Goal: Task Accomplishment & Management: Complete application form

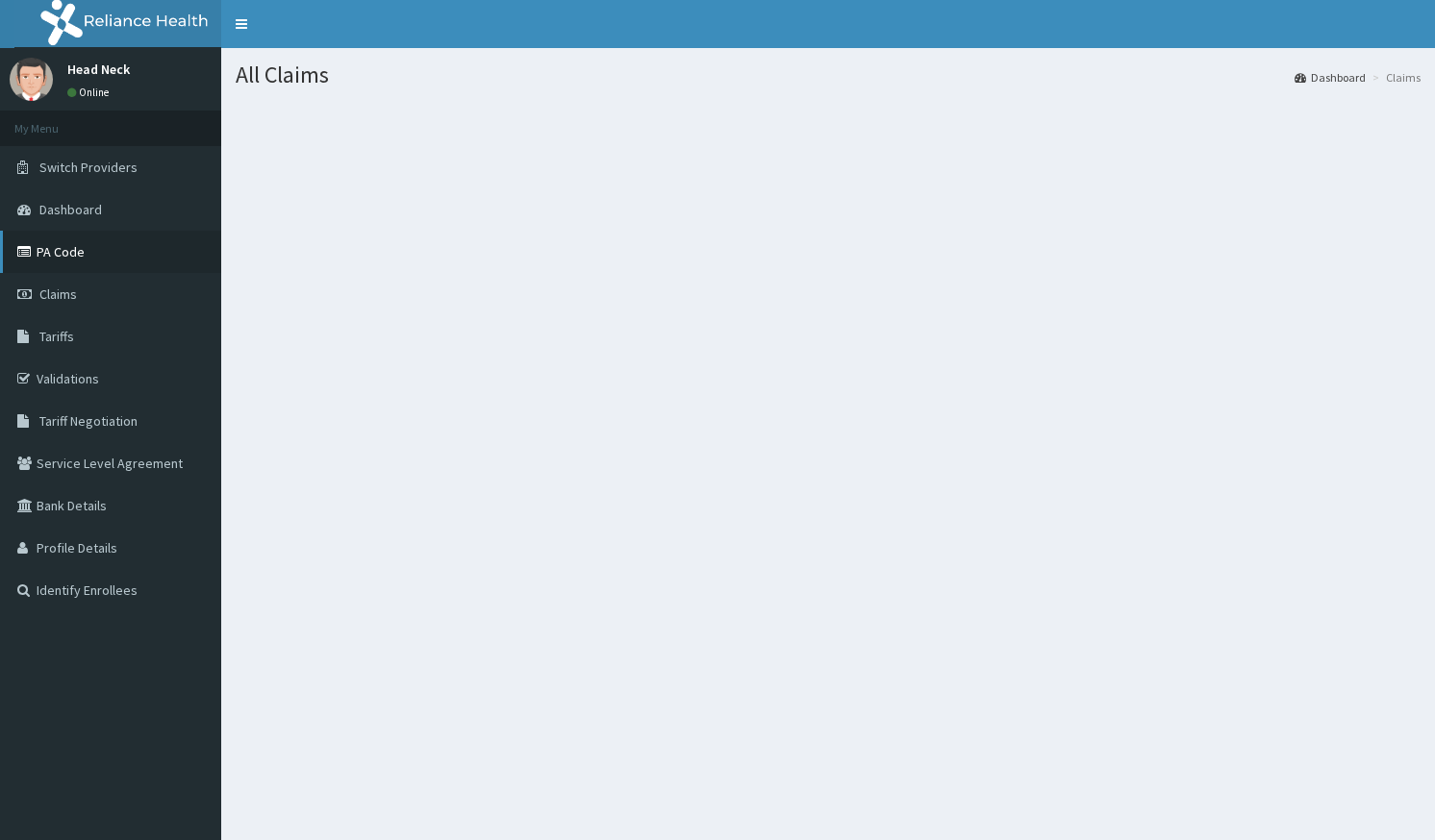
click at [93, 245] on link "PA Code" at bounding box center [111, 252] width 222 height 42
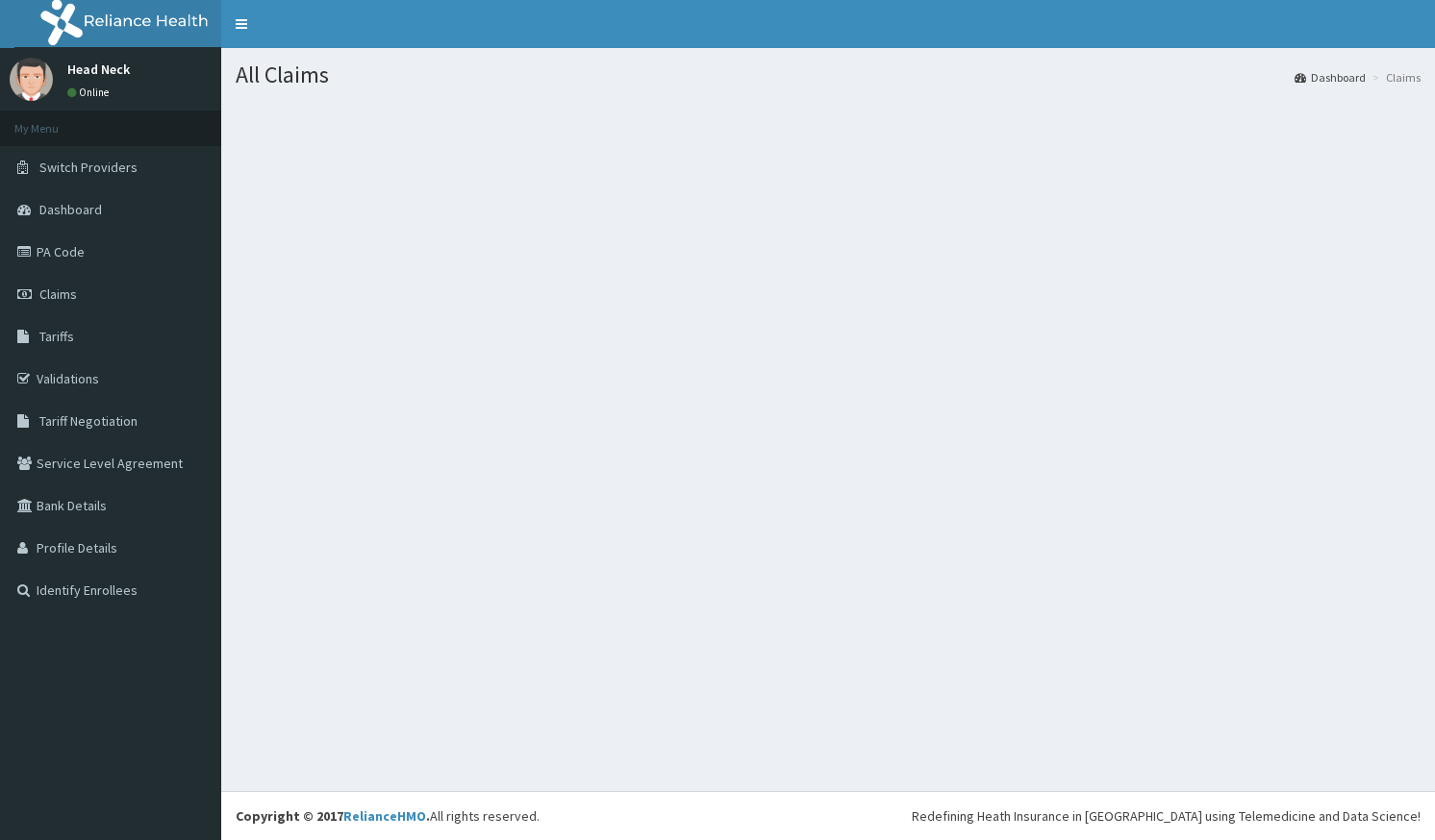
click at [574, 371] on div "All Claims Dashboard Claims" at bounding box center [829, 420] width 1214 height 744
click at [67, 305] on link "Claims" at bounding box center [111, 295] width 222 height 42
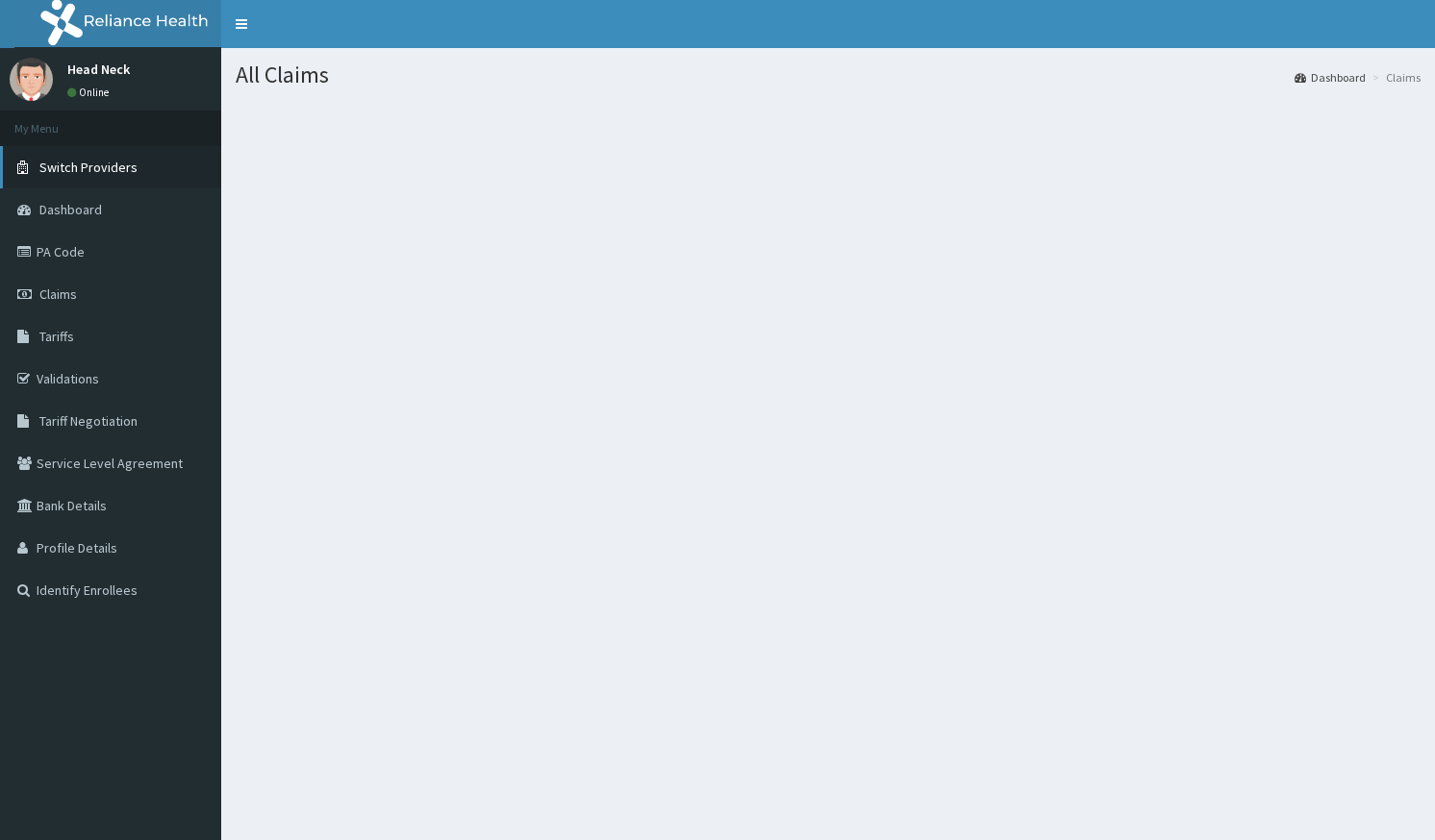
click at [146, 187] on link "Switch Providers" at bounding box center [111, 168] width 222 height 42
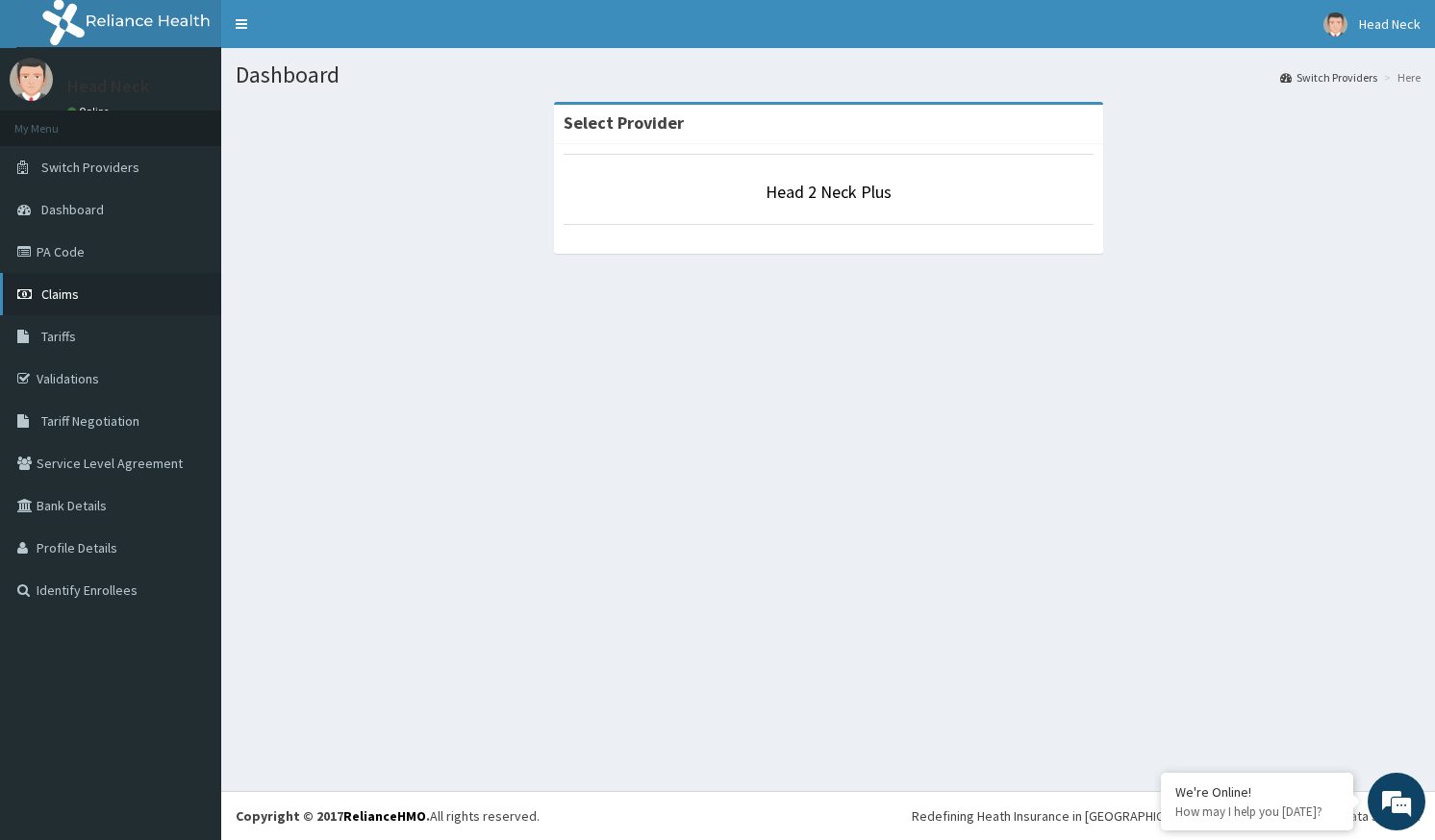
click at [96, 293] on link "Claims" at bounding box center [111, 295] width 222 height 42
click at [93, 281] on link "Claims" at bounding box center [111, 295] width 222 height 42
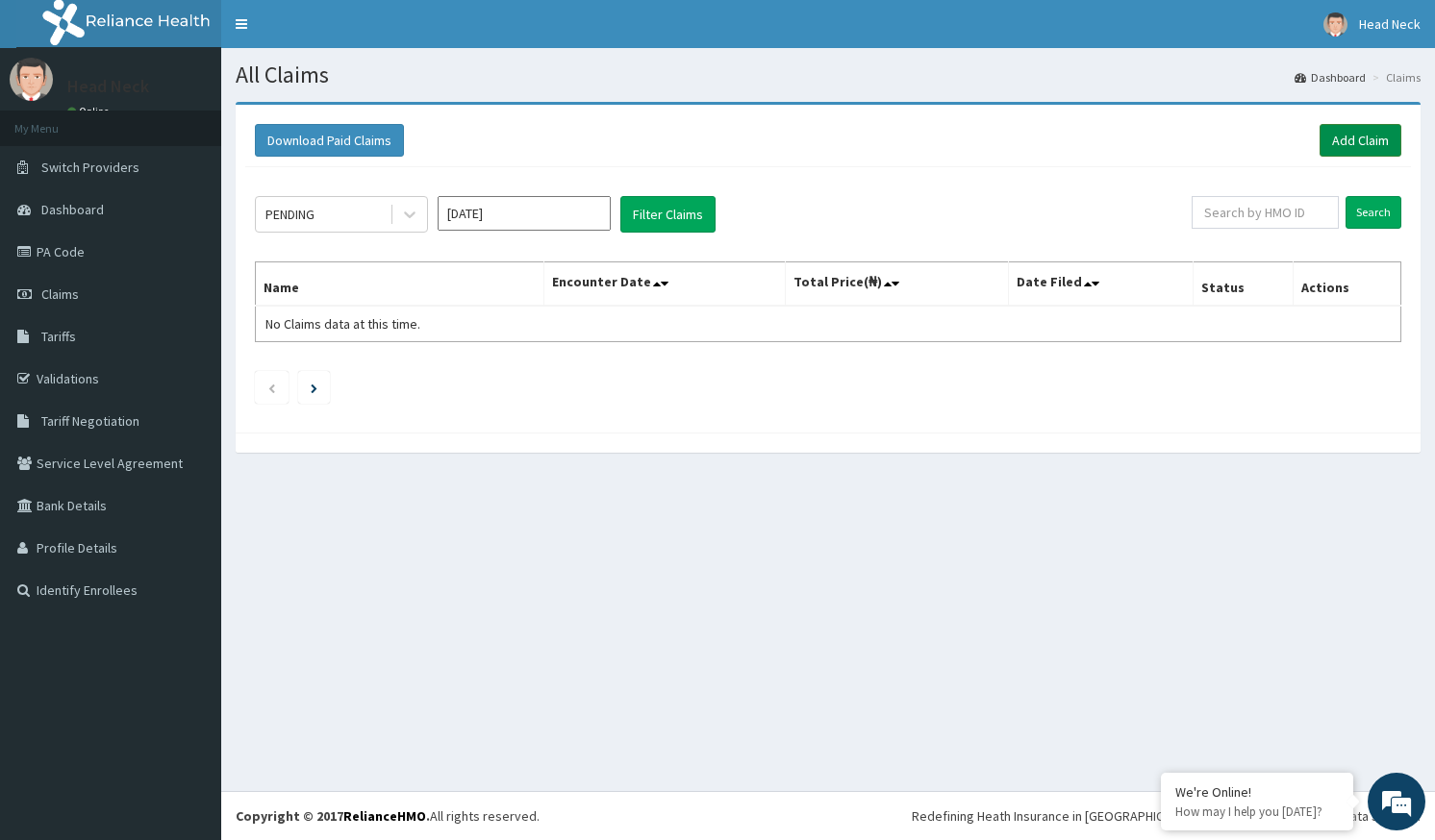
click at [1344, 136] on link "Add Claim" at bounding box center [1361, 141] width 82 height 33
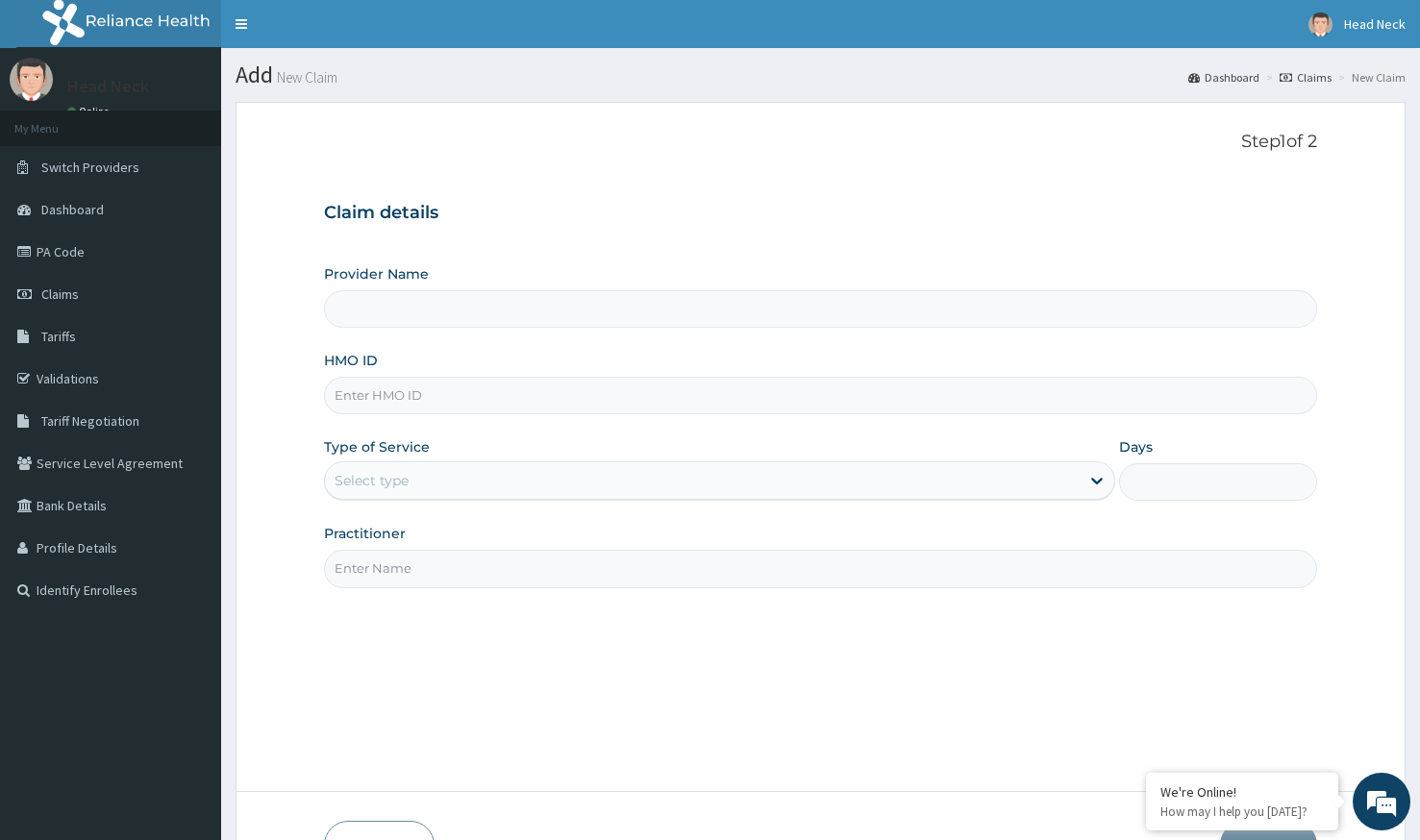
click at [409, 315] on input "Provider Name" at bounding box center [820, 308] width 993 height 38
click at [643, 405] on input "HMO ID" at bounding box center [820, 395] width 993 height 38
type input "Head 2 Neck Plus"
type input "1"
type input "LLD/10038/A"
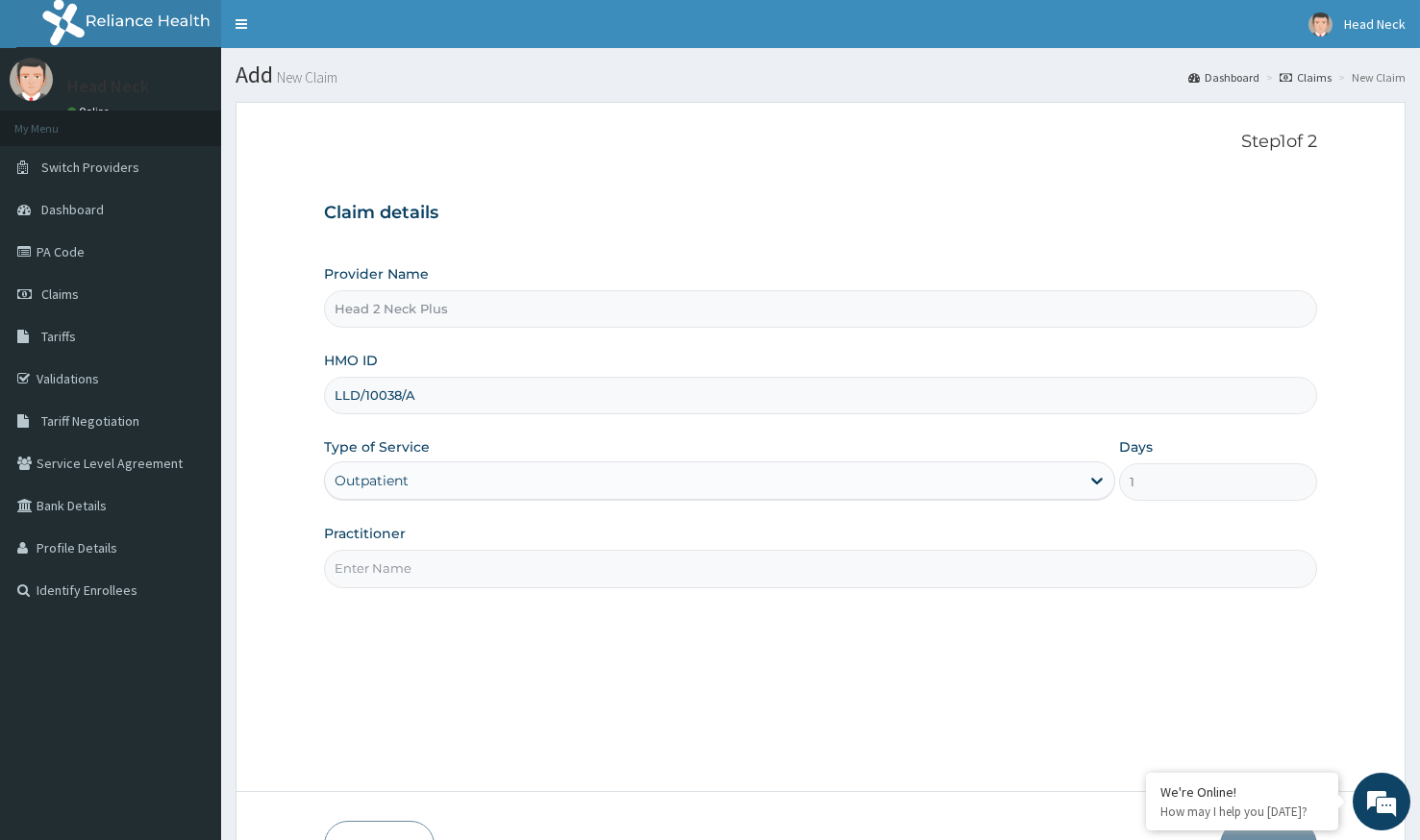
click at [549, 482] on div "Outpatient" at bounding box center [720, 481] width 792 height 39
click at [526, 565] on input "Practitioner" at bounding box center [820, 568] width 993 height 38
type input "A"
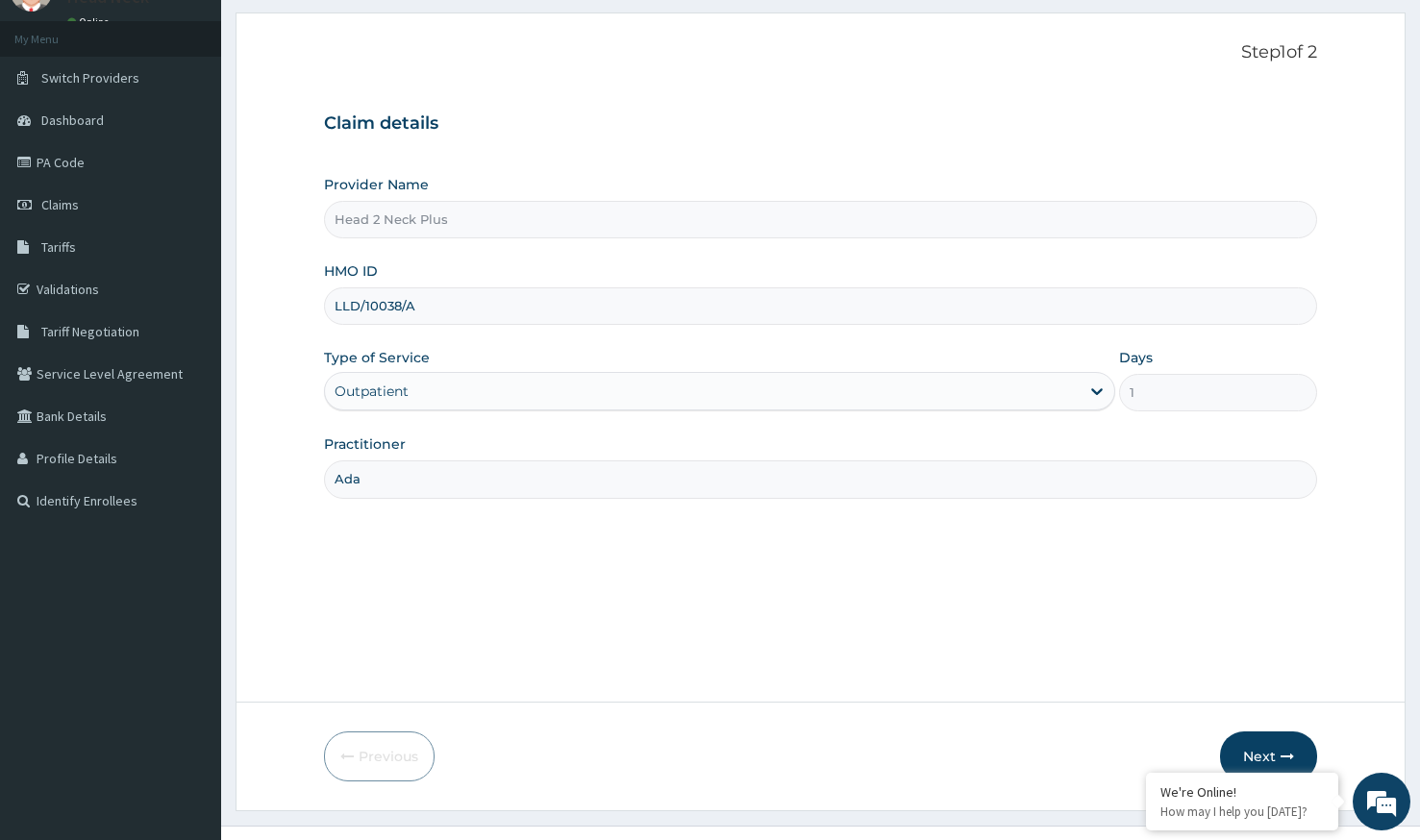
scroll to position [124, 0]
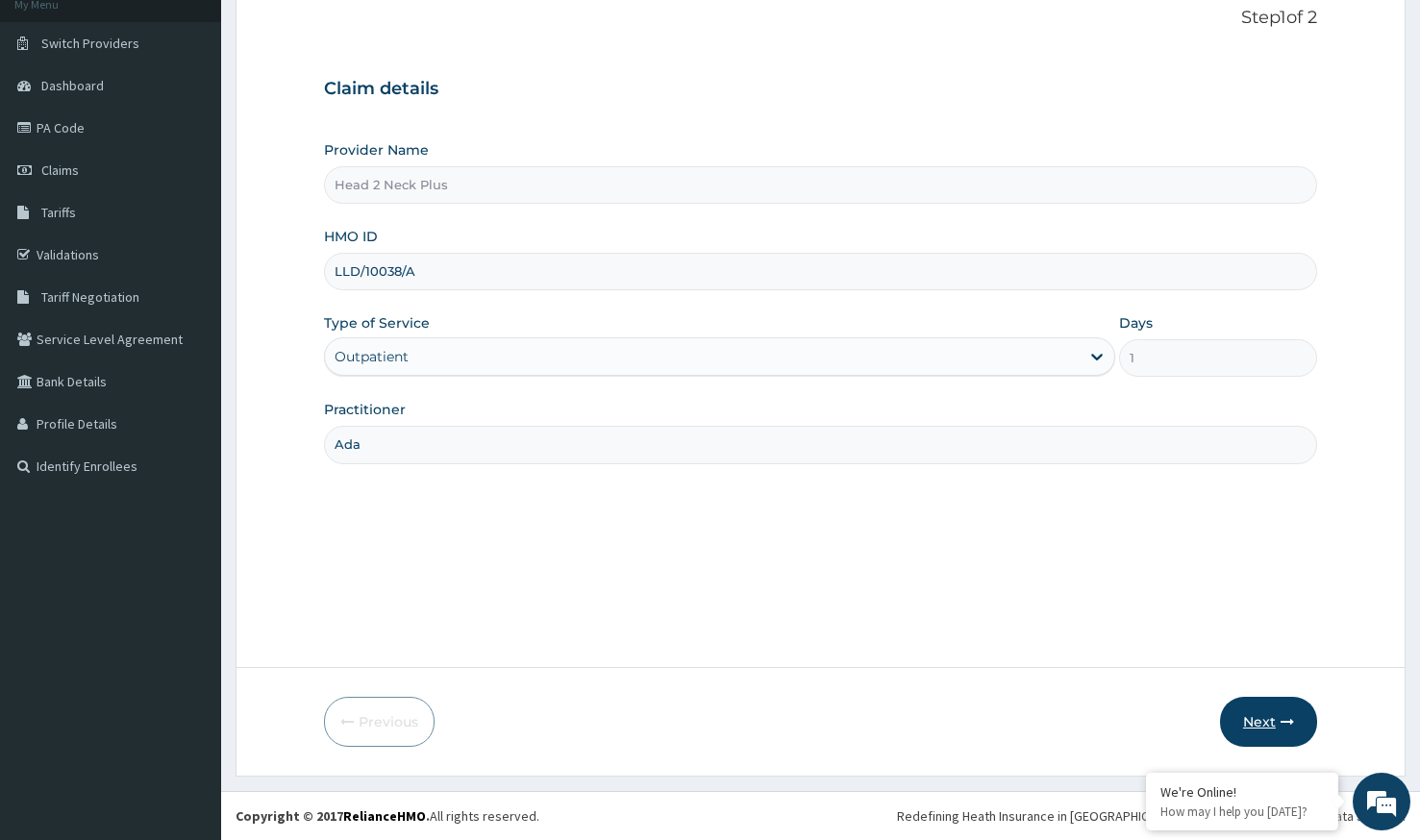
type input "Ada"
click at [1279, 720] on button "Next" at bounding box center [1269, 722] width 97 height 50
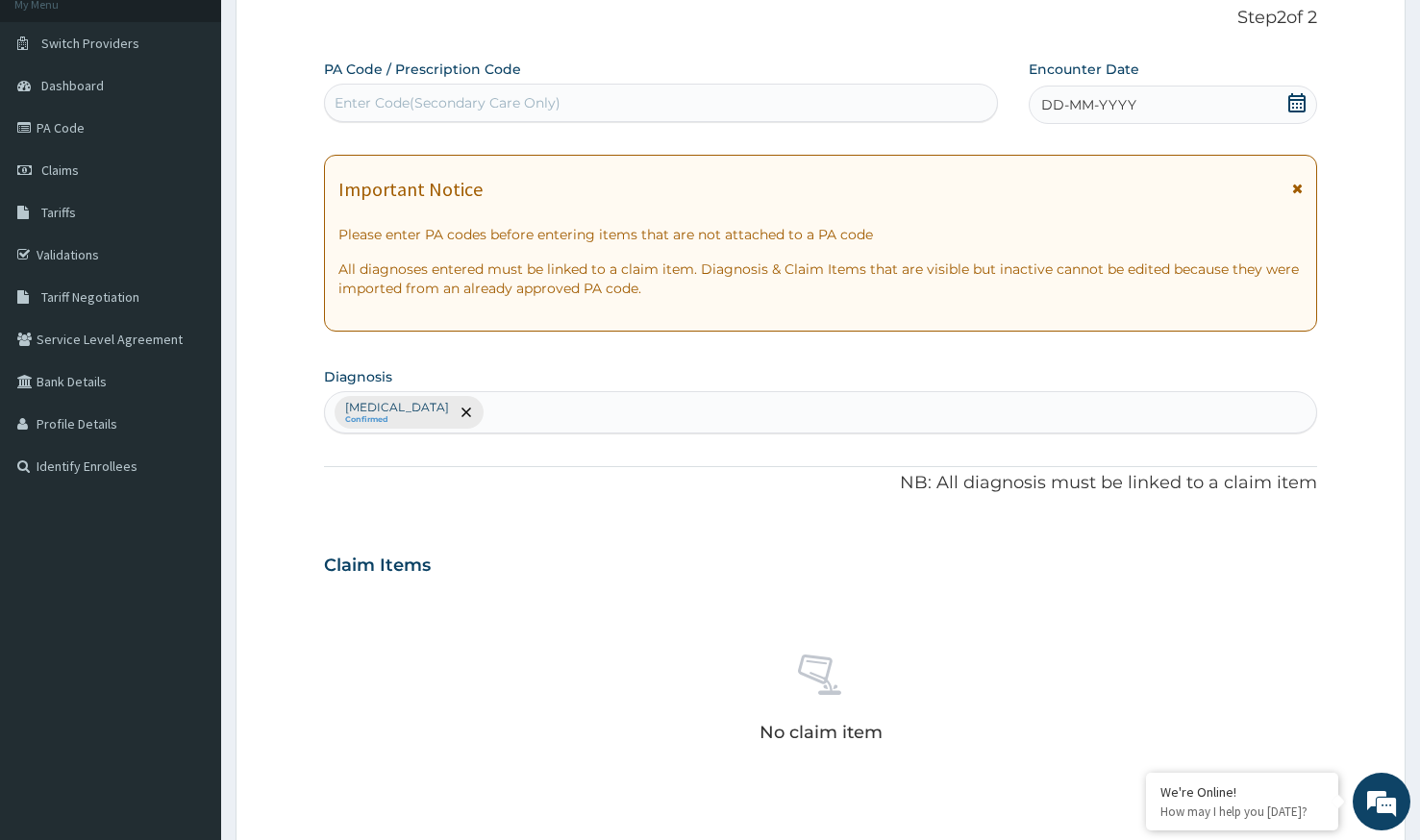
click at [471, 103] on div "Enter Code(Secondary Care Only)" at bounding box center [447, 103] width 226 height 19
paste input "PA/C7F74D"
type input "PA/C7F74D"
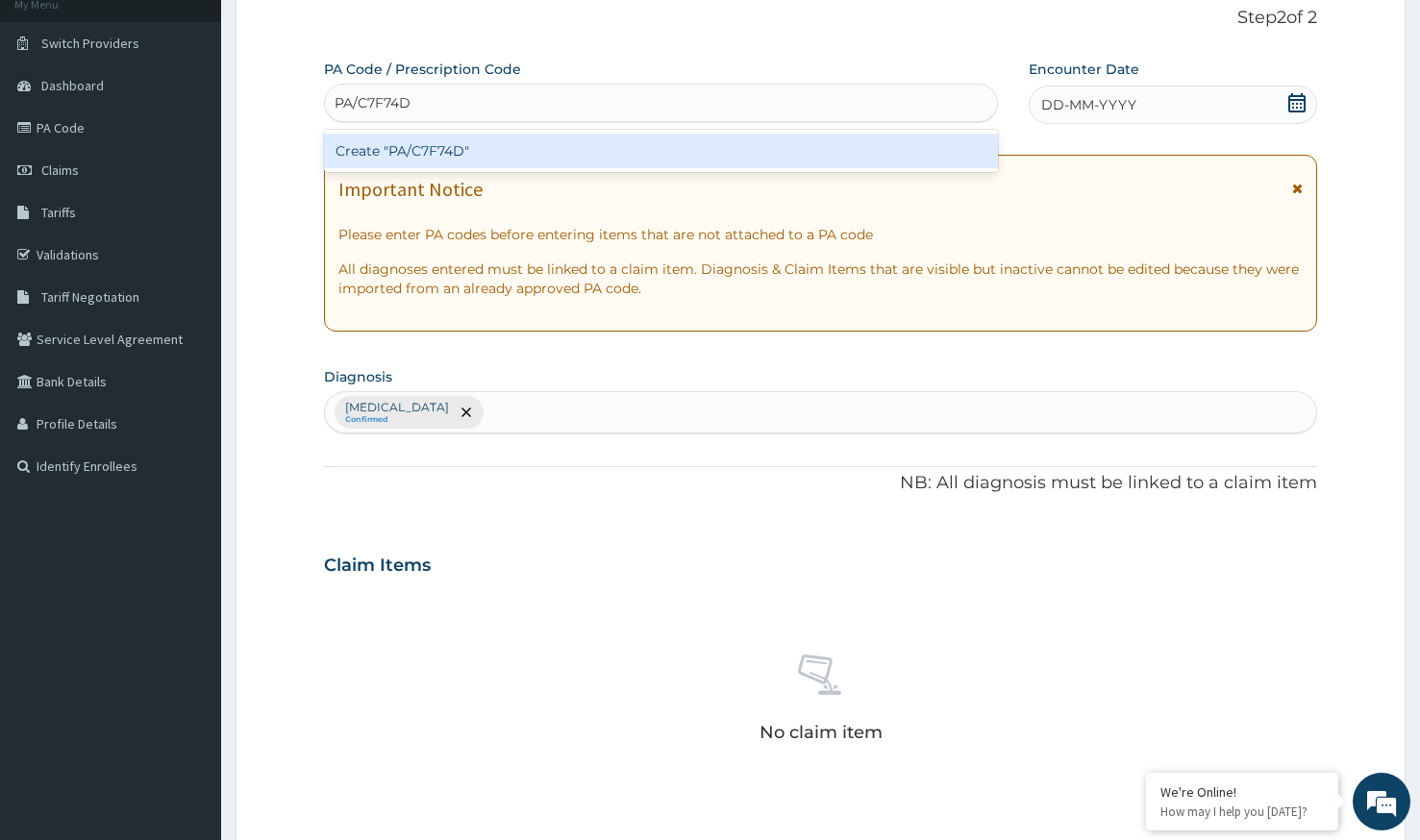
click at [487, 149] on div "Create "PA/C7F74D"" at bounding box center [661, 151] width 674 height 35
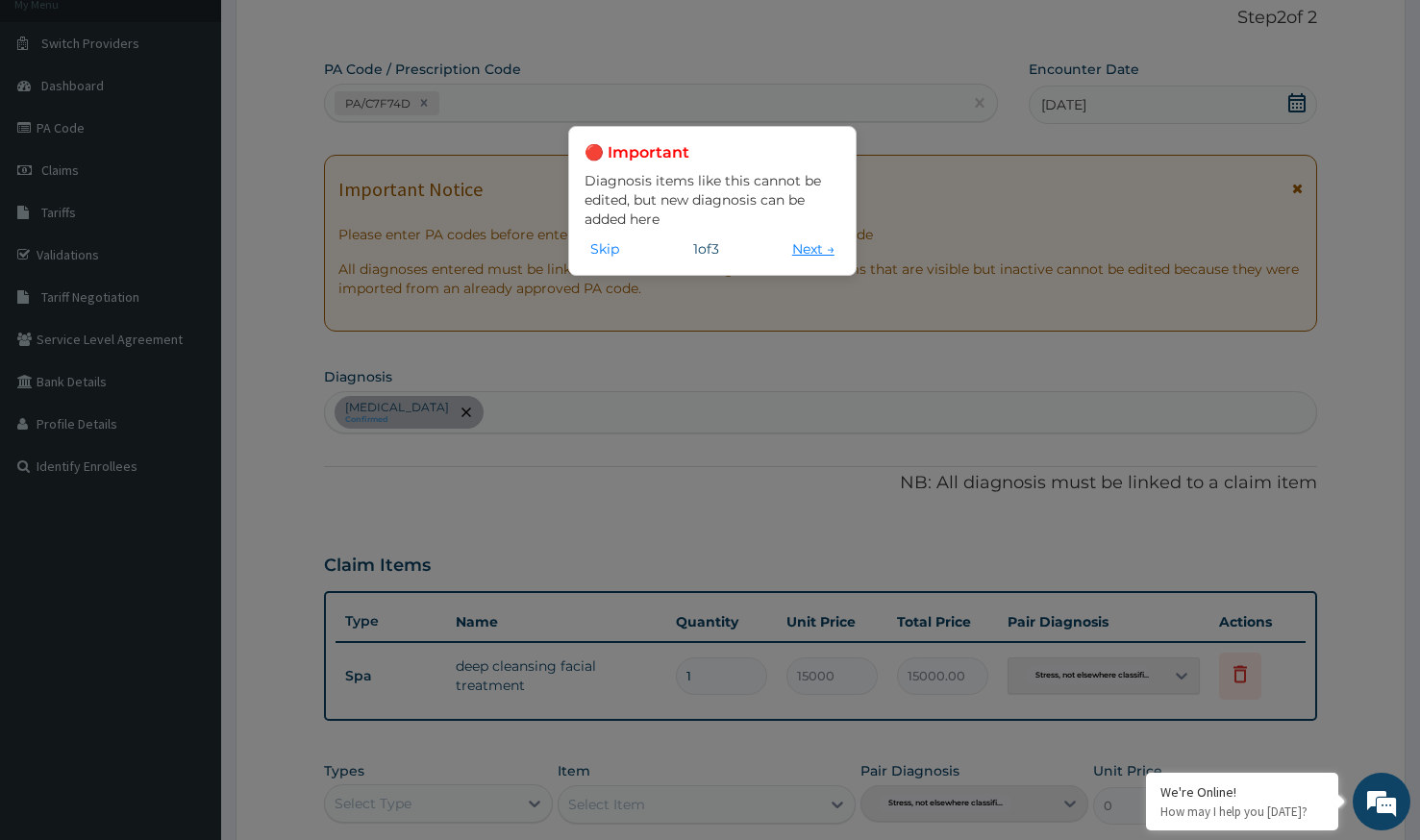
click at [820, 256] on button "Next →" at bounding box center [814, 249] width 54 height 21
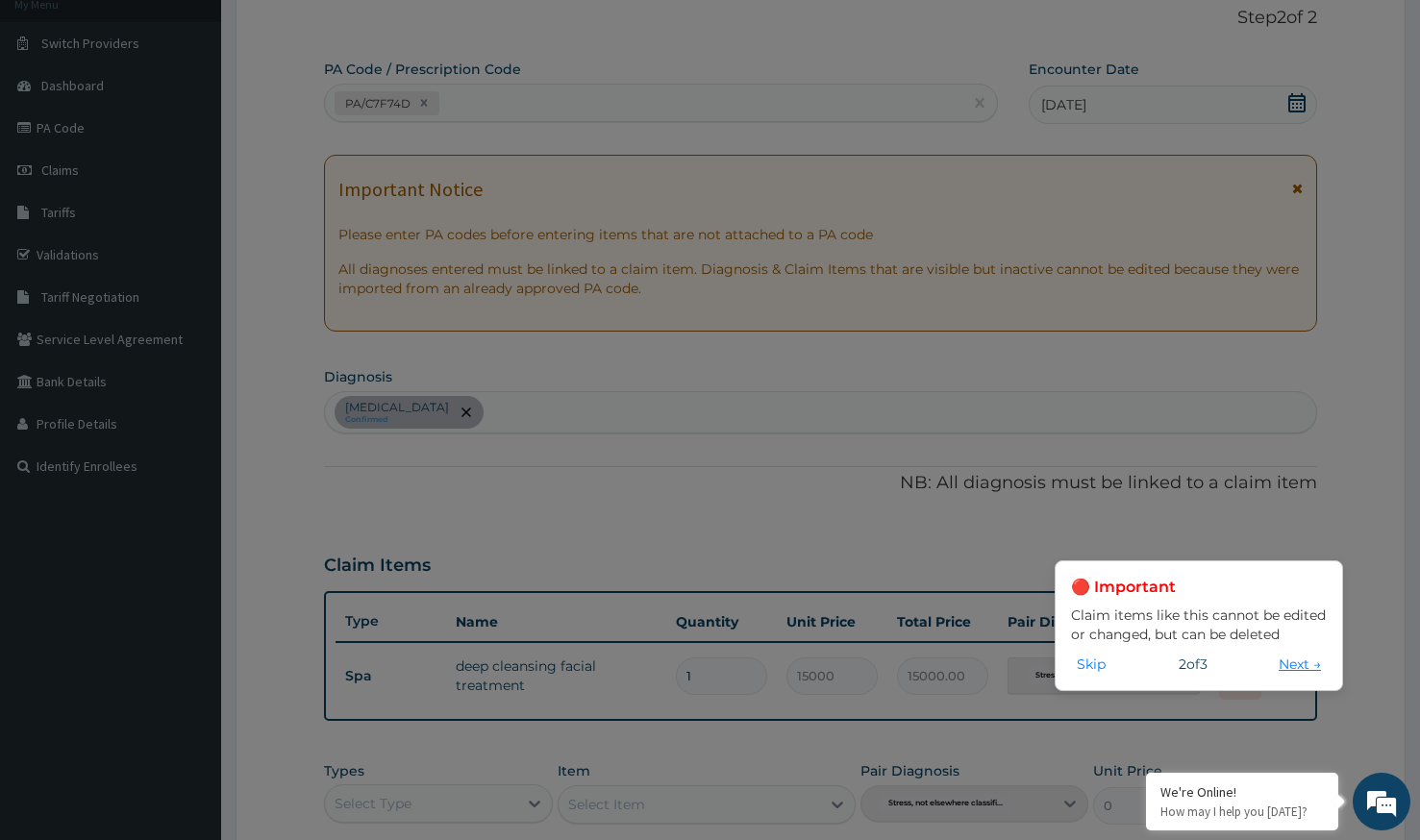
click at [1321, 672] on button "Next →" at bounding box center [1301, 665] width 54 height 21
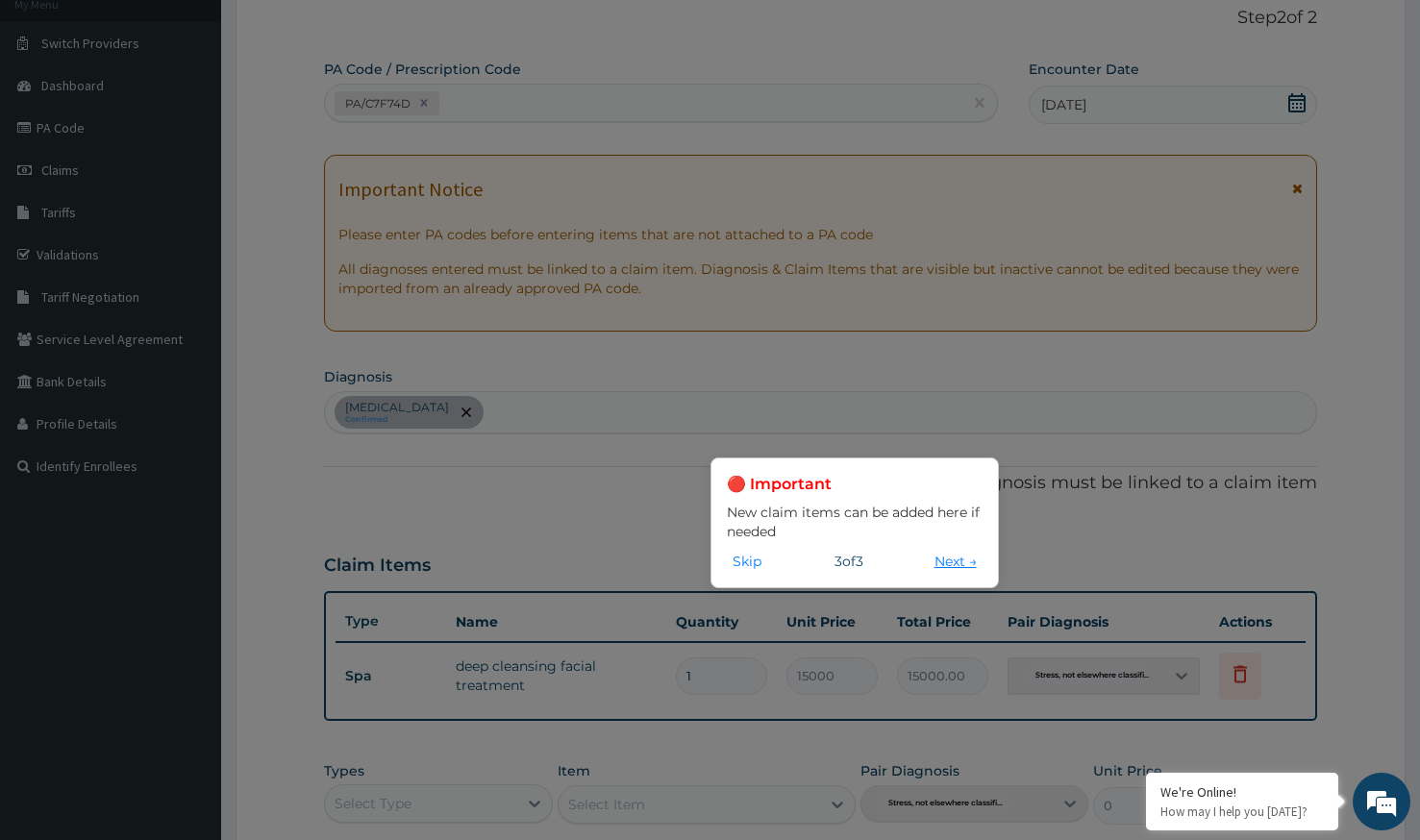
click at [947, 555] on button "Next →" at bounding box center [956, 562] width 54 height 21
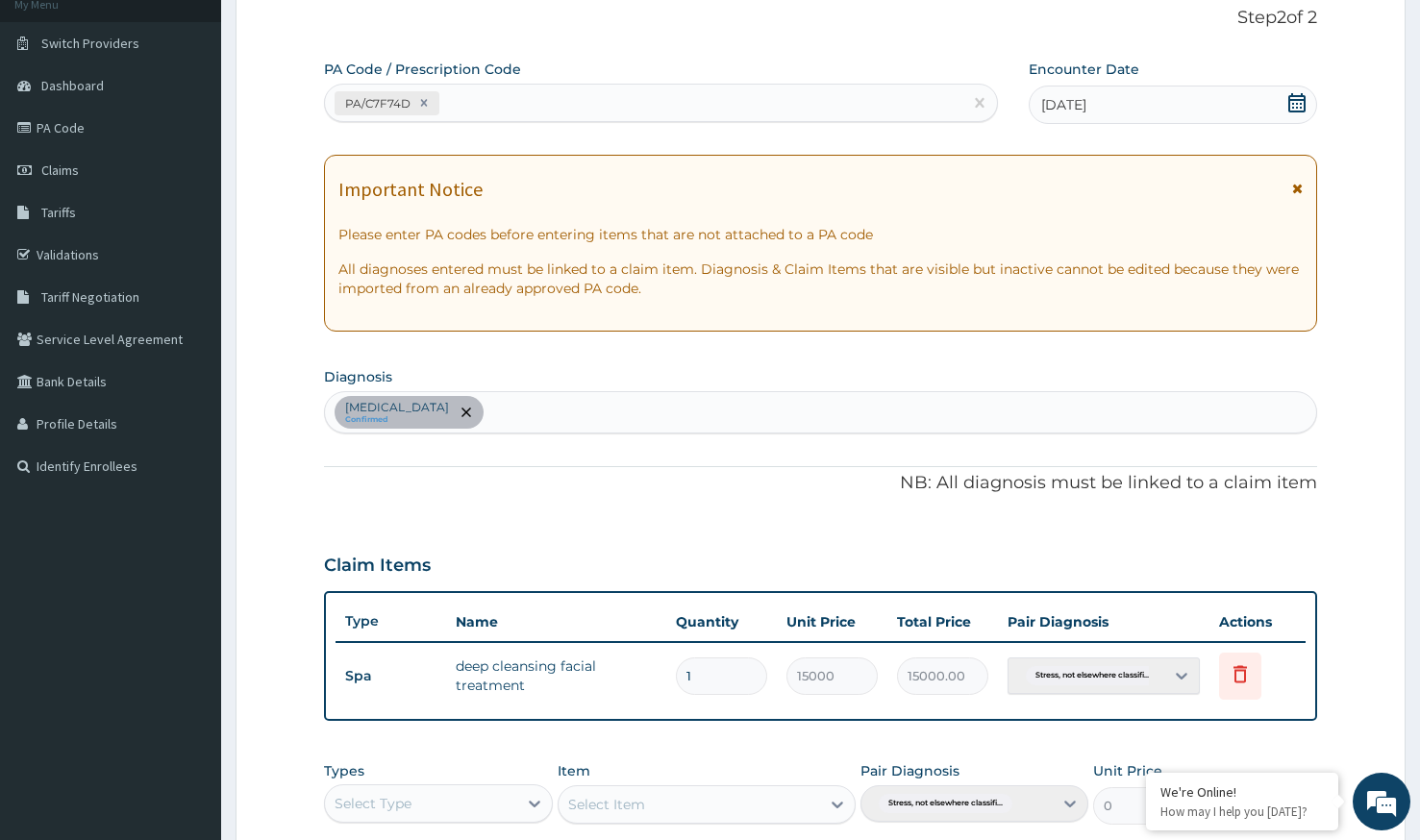
scroll to position [455, 0]
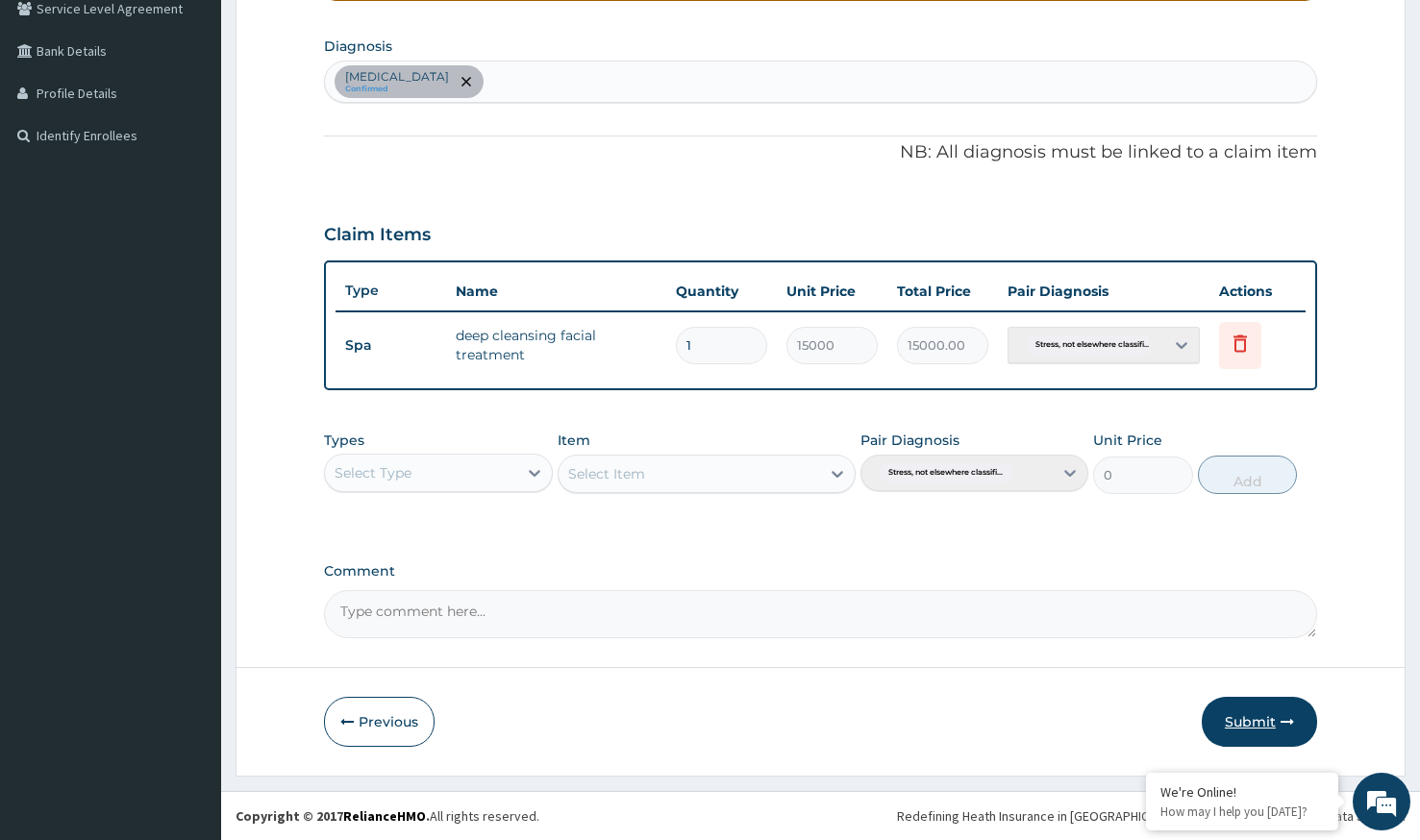
click at [1265, 722] on button "Submit" at bounding box center [1260, 722] width 116 height 50
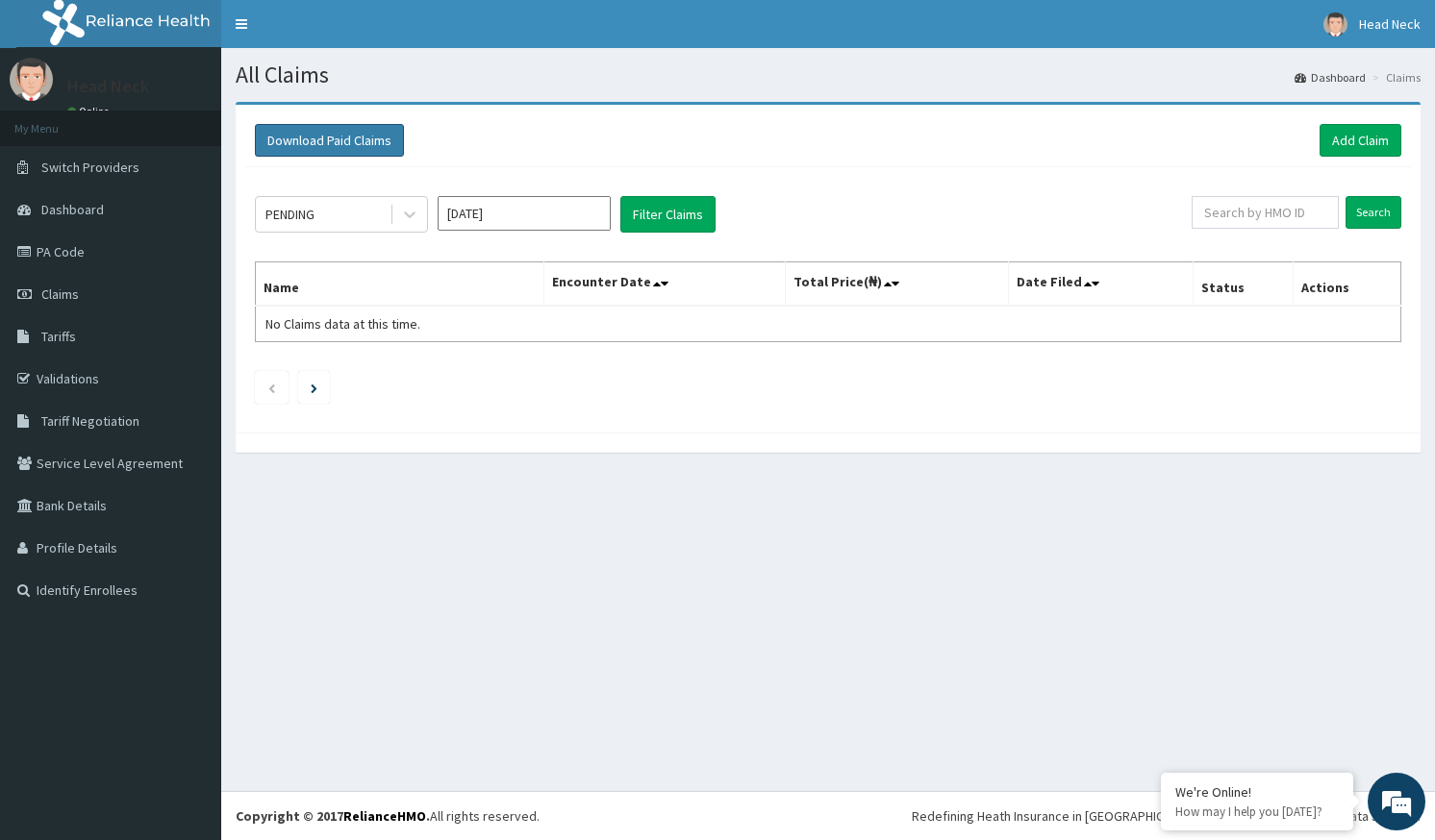
click at [311, 141] on button "Download Paid Claims" at bounding box center [330, 141] width 149 height 33
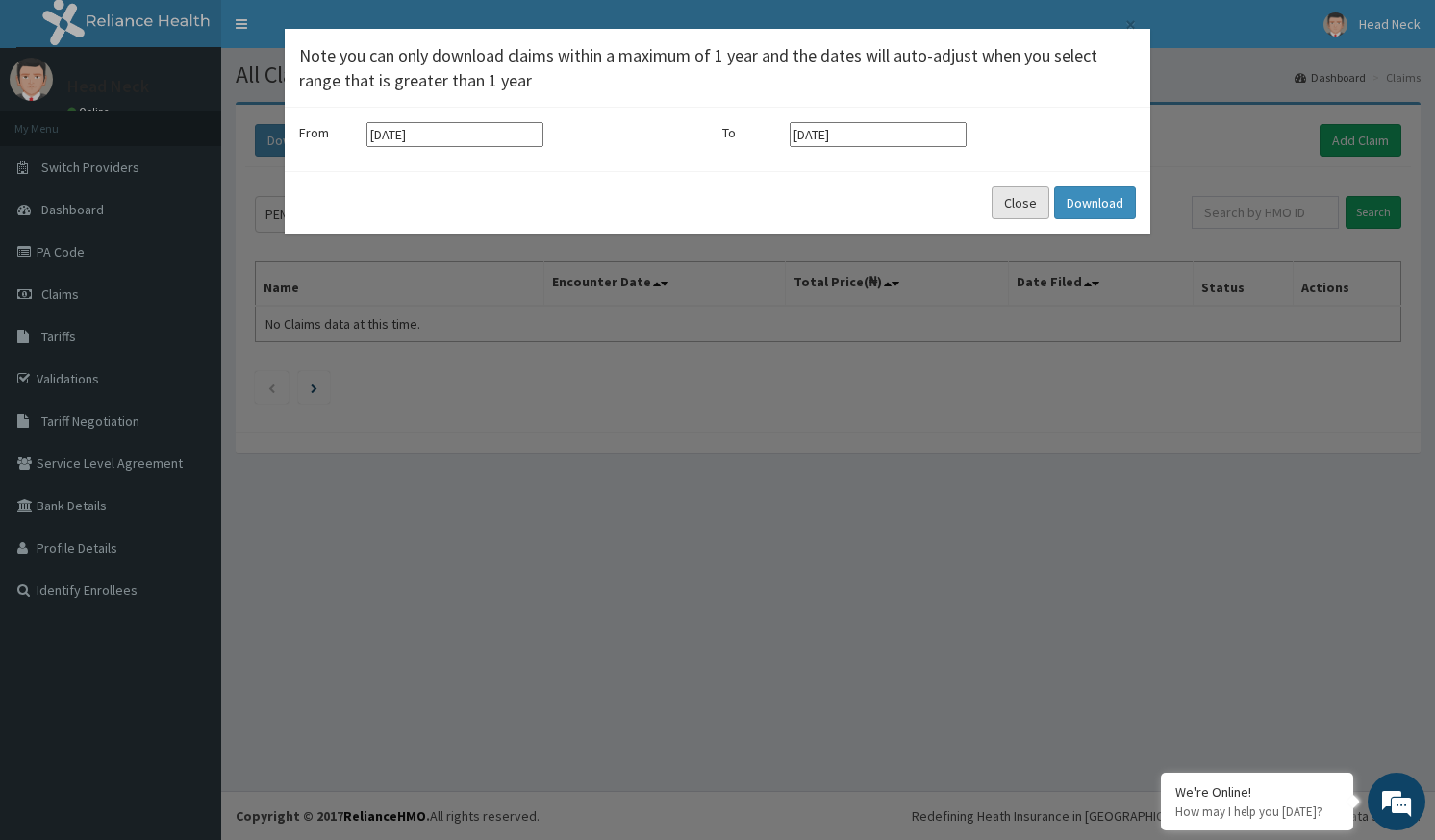
click at [1035, 202] on button "Close" at bounding box center [1021, 203] width 58 height 33
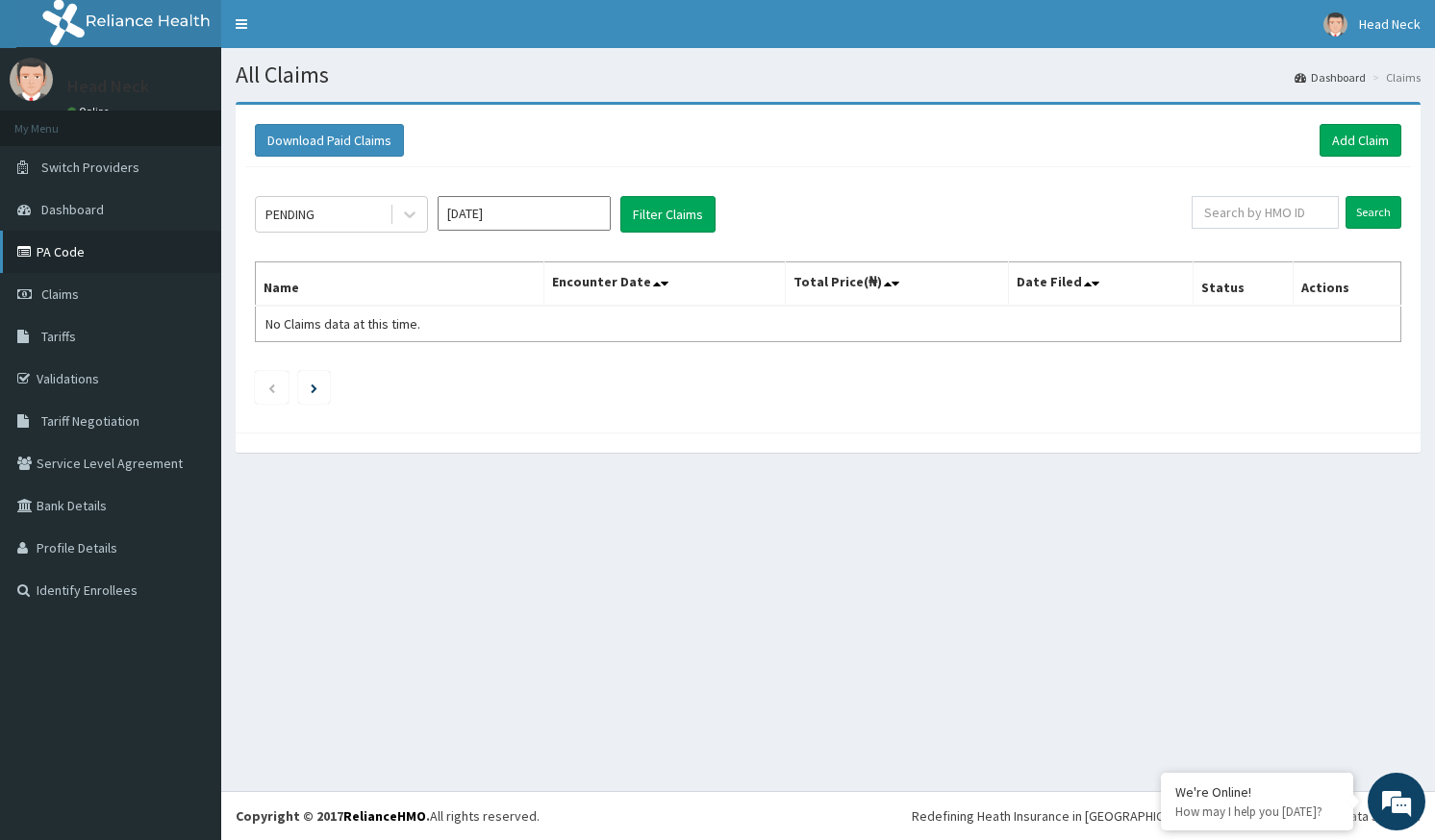
click at [92, 249] on link "PA Code" at bounding box center [111, 252] width 222 height 42
click at [1261, 199] on input "text" at bounding box center [1265, 213] width 147 height 33
paste input "HIC/10260/A"
type input "HIC/10260/A"
drag, startPoint x: 1262, startPoint y: 193, endPoint x: 1323, endPoint y: 261, distance: 91.4
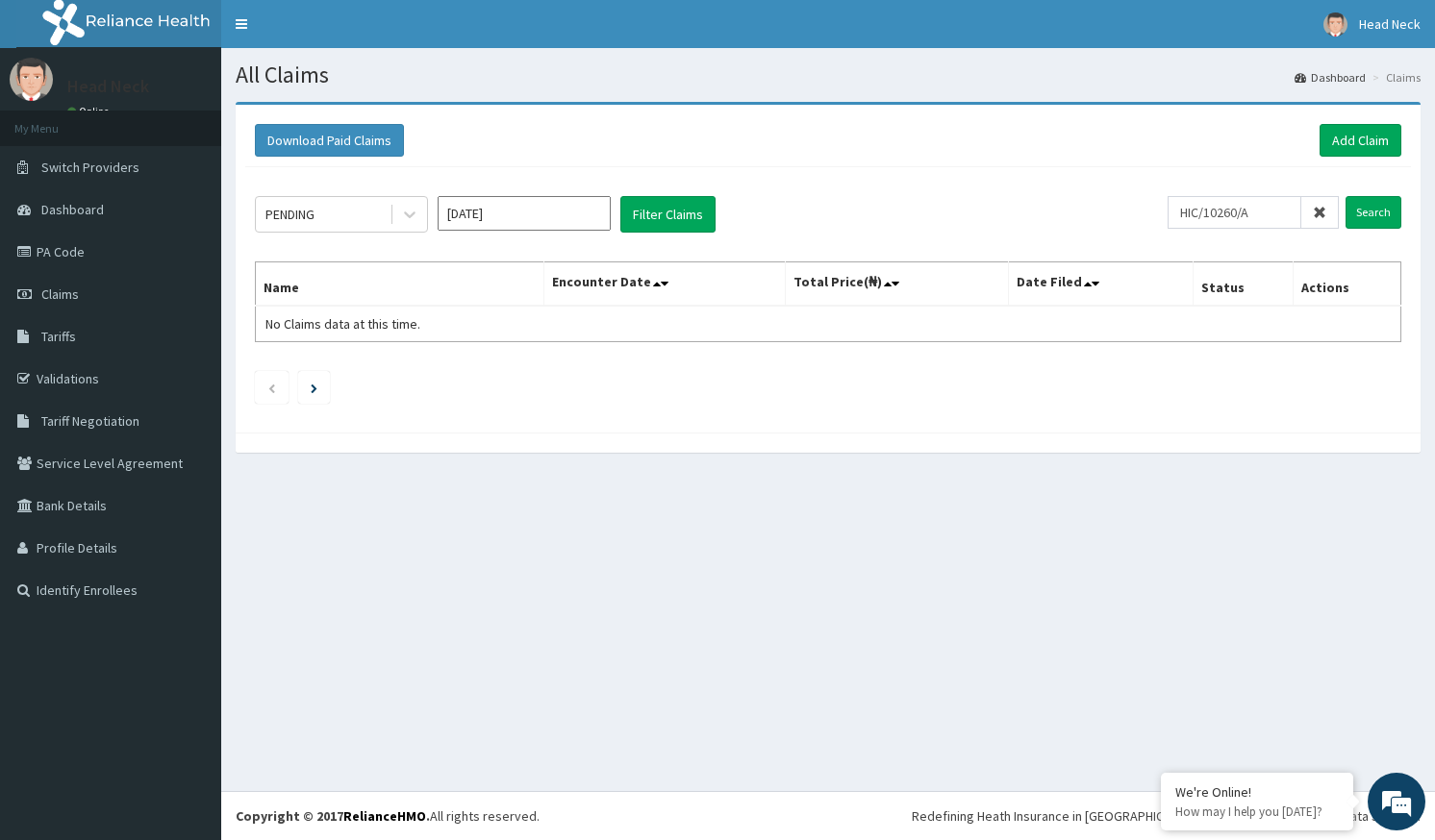
click at [1281, 225] on div "PENDING [DATE] Filter Claims HIC/10260/A Search Name Encounter Date Total Price…" at bounding box center [829, 296] width 1166 height 256
click at [1372, 205] on input "Search" at bounding box center [1374, 213] width 56 height 33
click at [527, 223] on input "[DATE]" at bounding box center [524, 214] width 173 height 35
click at [522, 367] on div "Aug" at bounding box center [524, 373] width 39 height 36
click at [1387, 208] on input "Search" at bounding box center [1374, 213] width 56 height 33
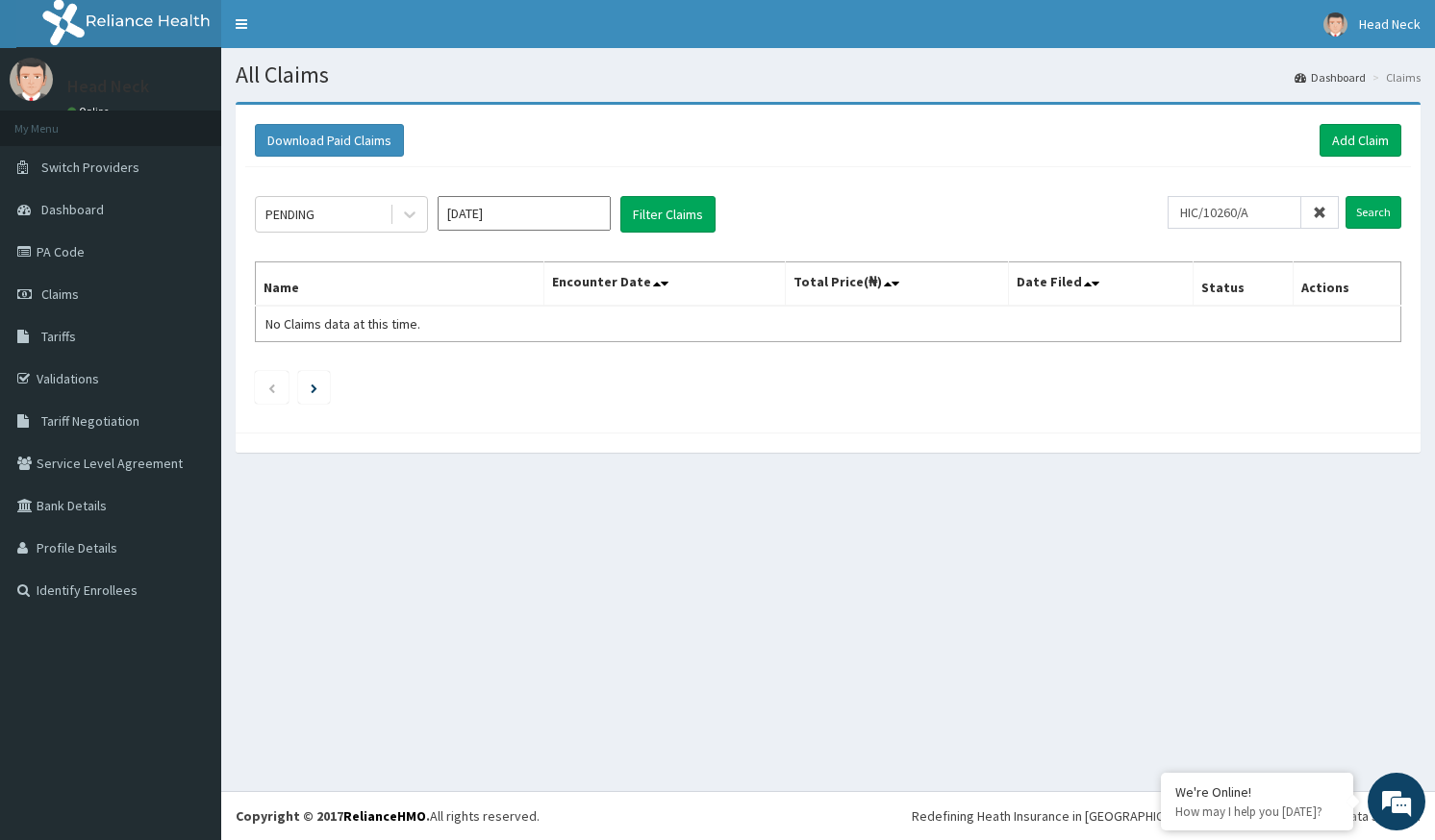
click at [584, 219] on input "[DATE]" at bounding box center [524, 214] width 173 height 35
click at [575, 367] on div "Sep" at bounding box center [581, 373] width 39 height 36
type input "[DATE]"
click at [1380, 208] on input "Search" at bounding box center [1374, 213] width 56 height 33
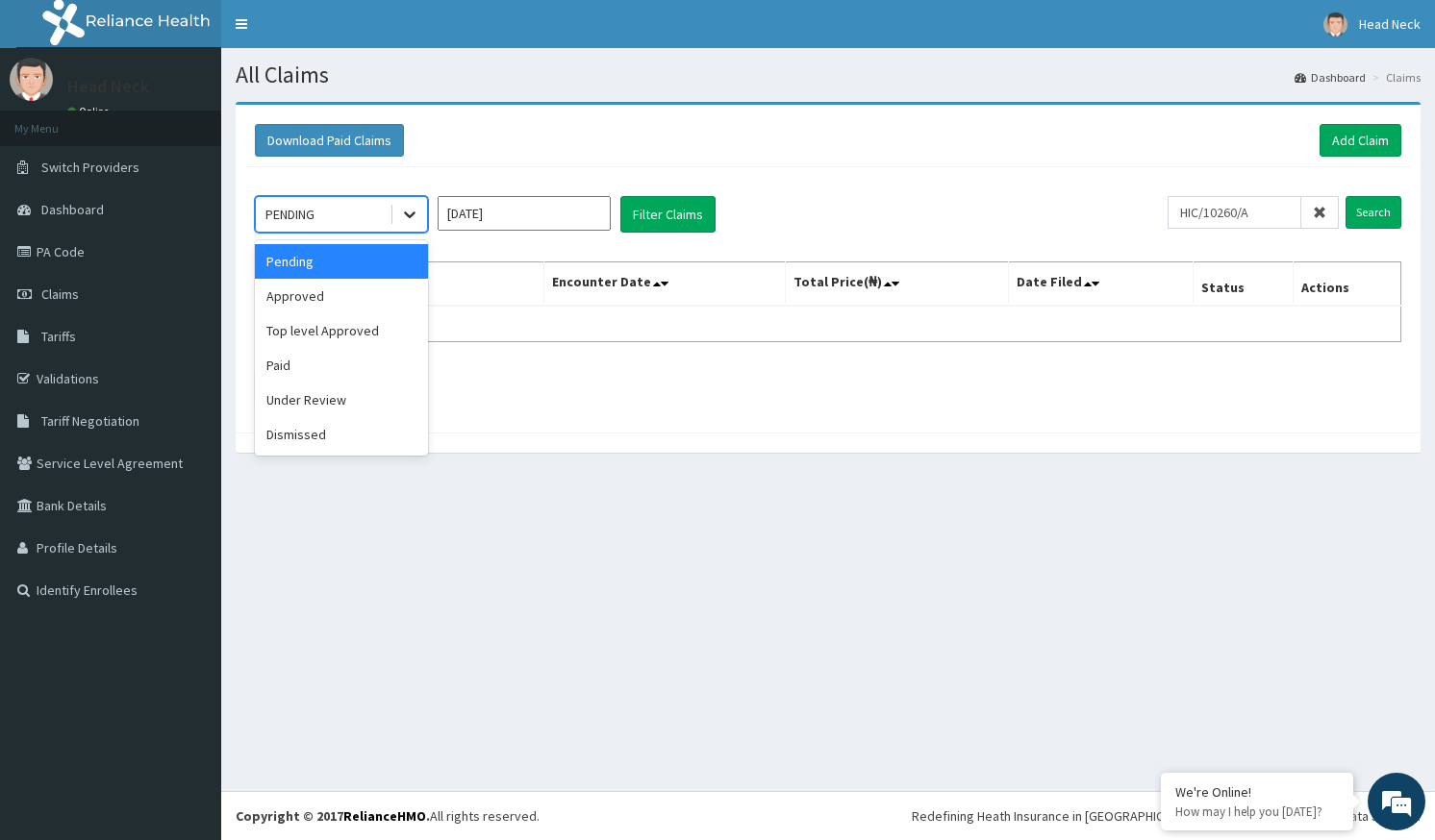
click at [411, 219] on icon at bounding box center [410, 215] width 19 height 19
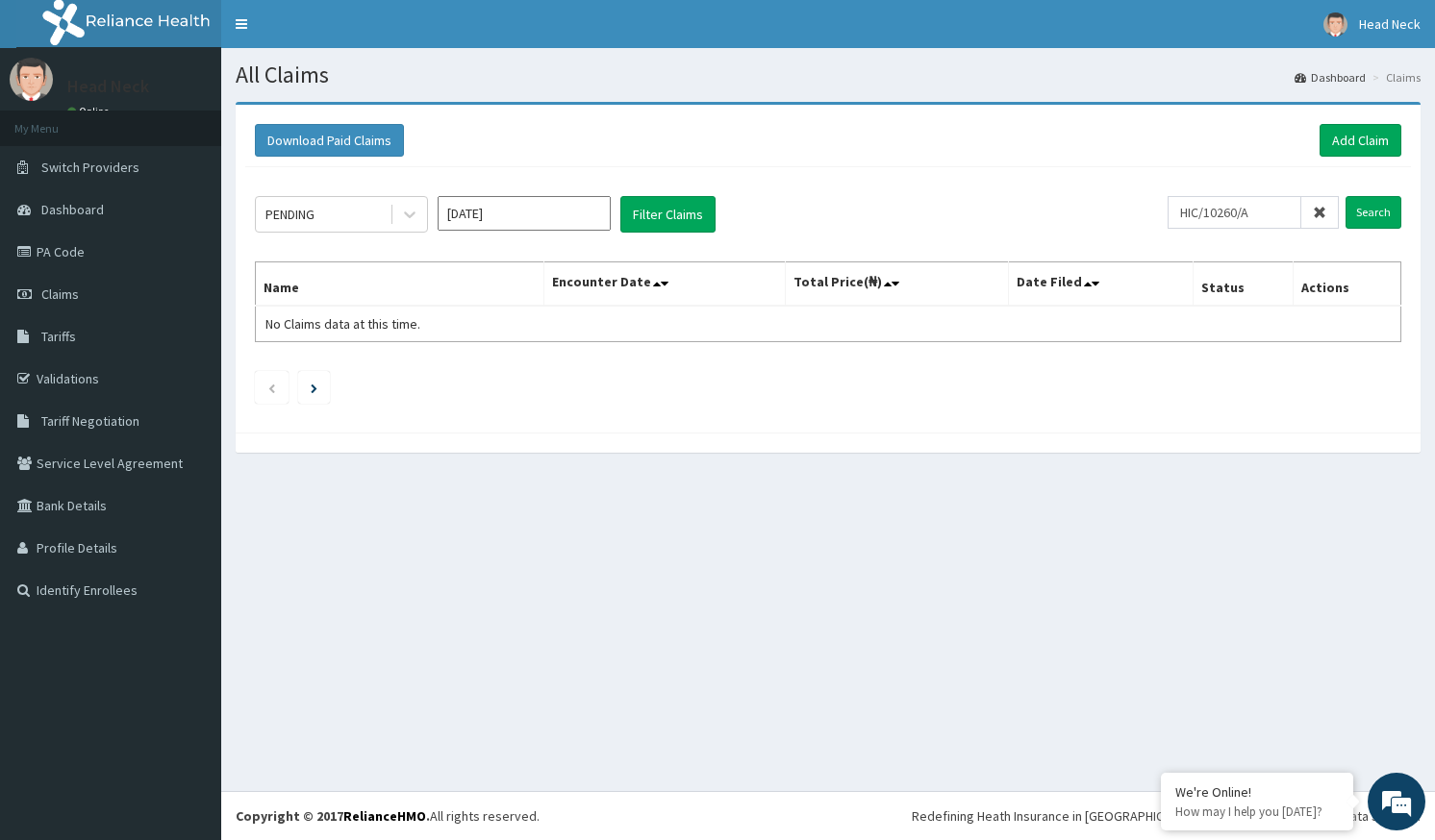
click at [518, 352] on div "PENDING [DATE] Filter Claims HIC/10260/A Search Name Encounter Date Total Price…" at bounding box center [829, 296] width 1166 height 256
click at [352, 133] on button "Download Paid Claims" at bounding box center [330, 141] width 149 height 33
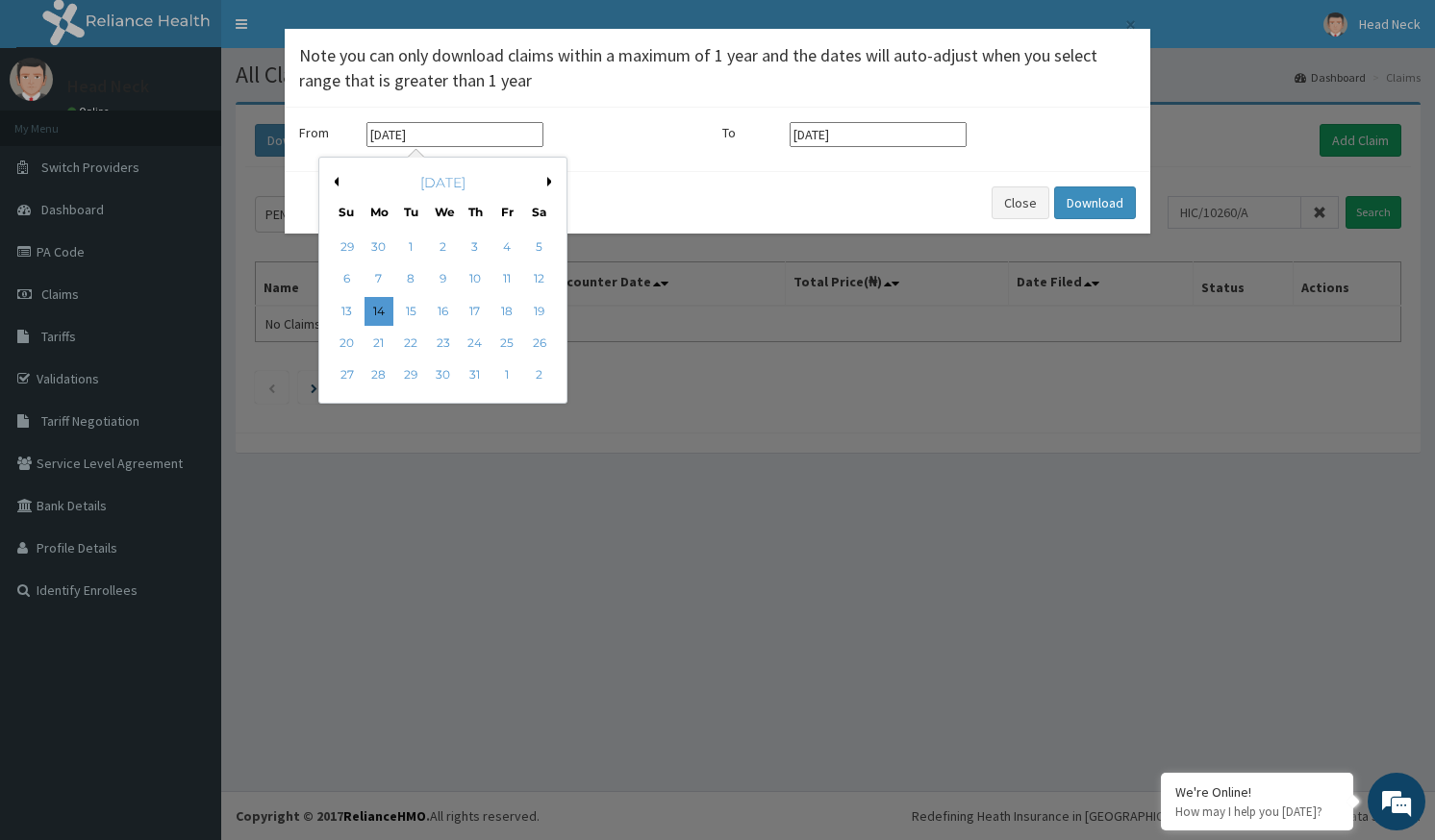
click at [396, 141] on input "[DATE]" at bounding box center [455, 135] width 177 height 25
click at [554, 182] on button "Next Month" at bounding box center [552, 182] width 10 height 10
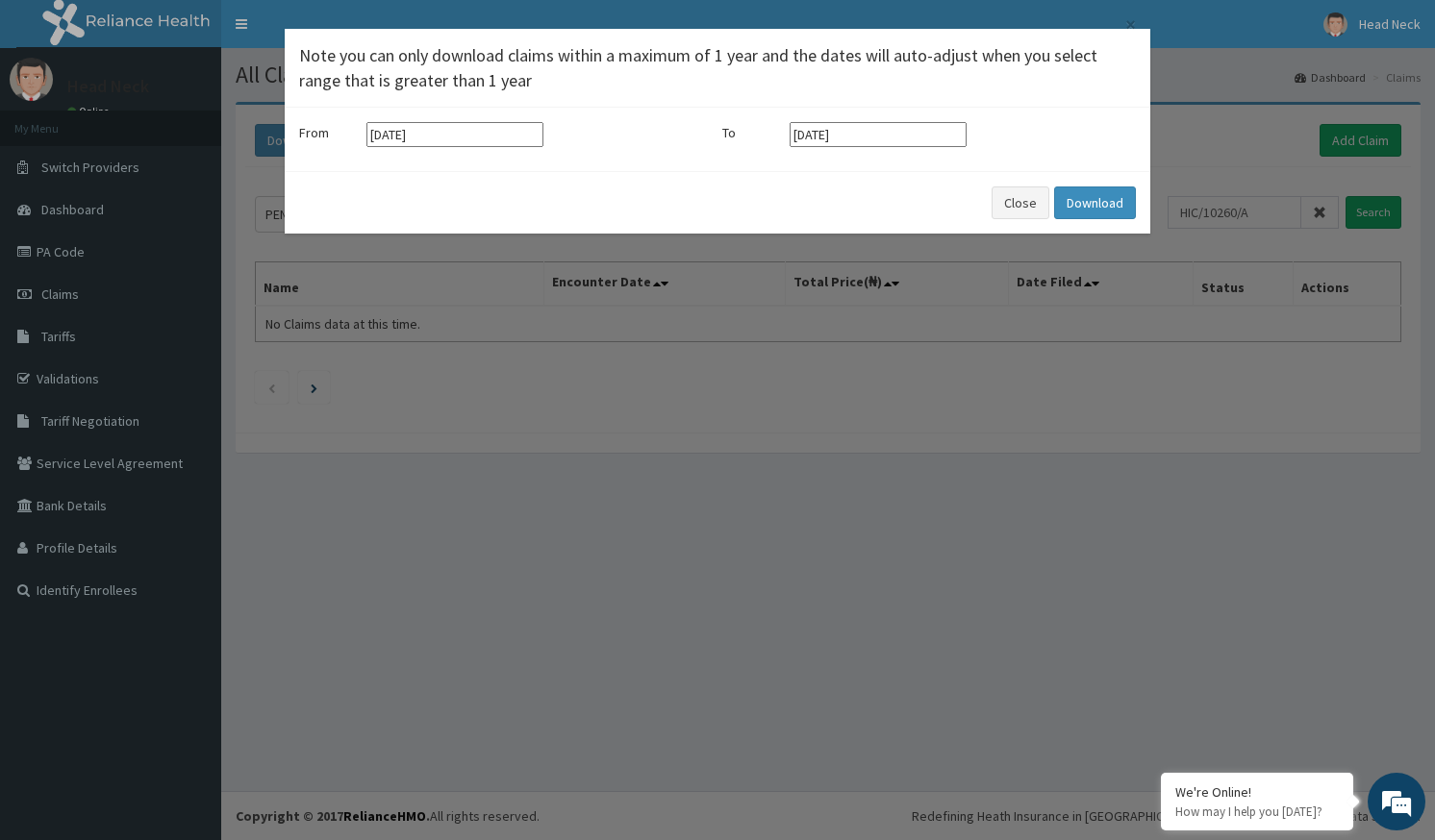
click at [678, 171] on div "From [DATE] To [DATE]" at bounding box center [717, 140] width 865 height 64
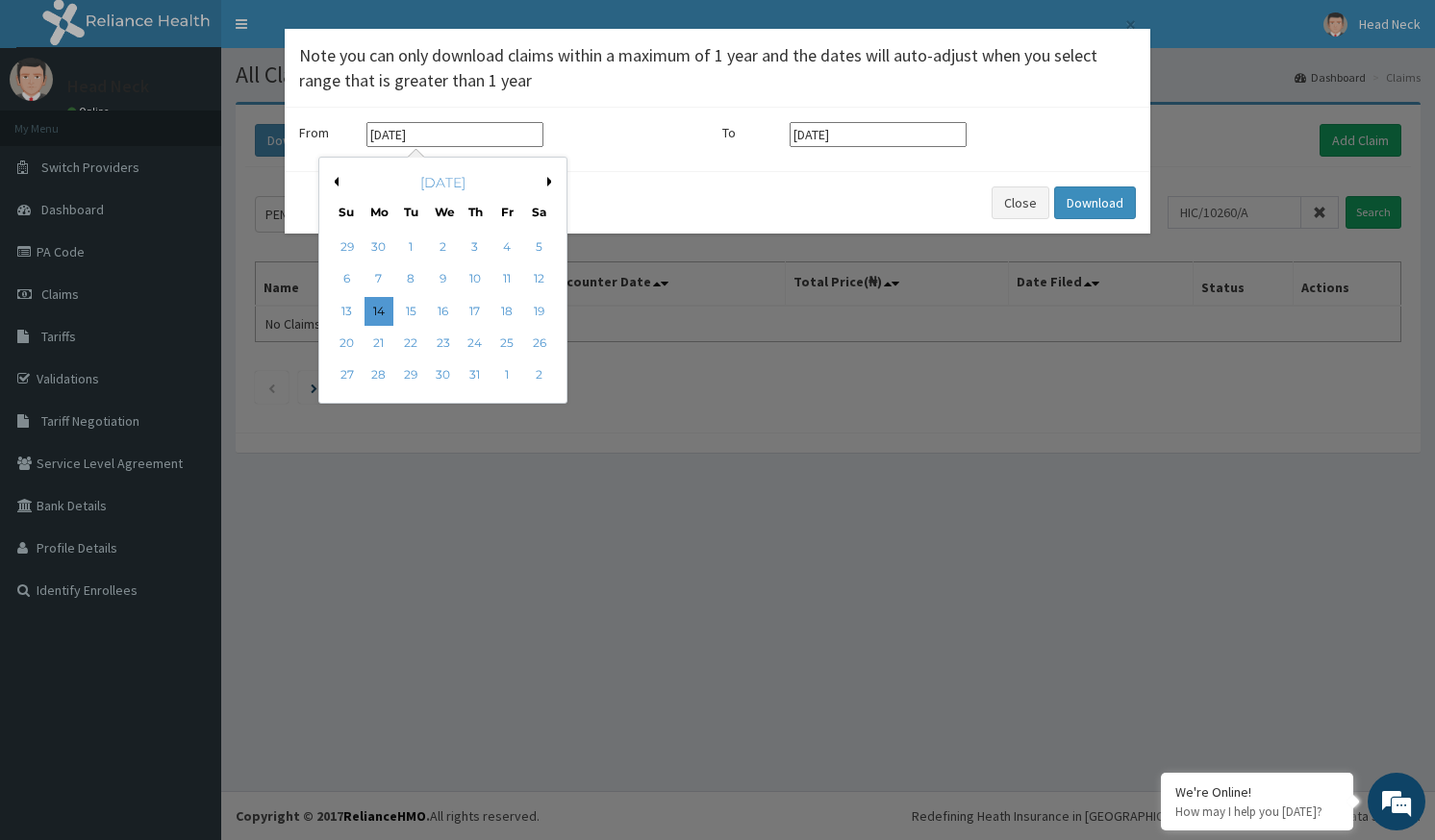
click at [492, 139] on input "[DATE]" at bounding box center [455, 135] width 177 height 25
click at [549, 185] on button "Next Month" at bounding box center [552, 182] width 10 height 10
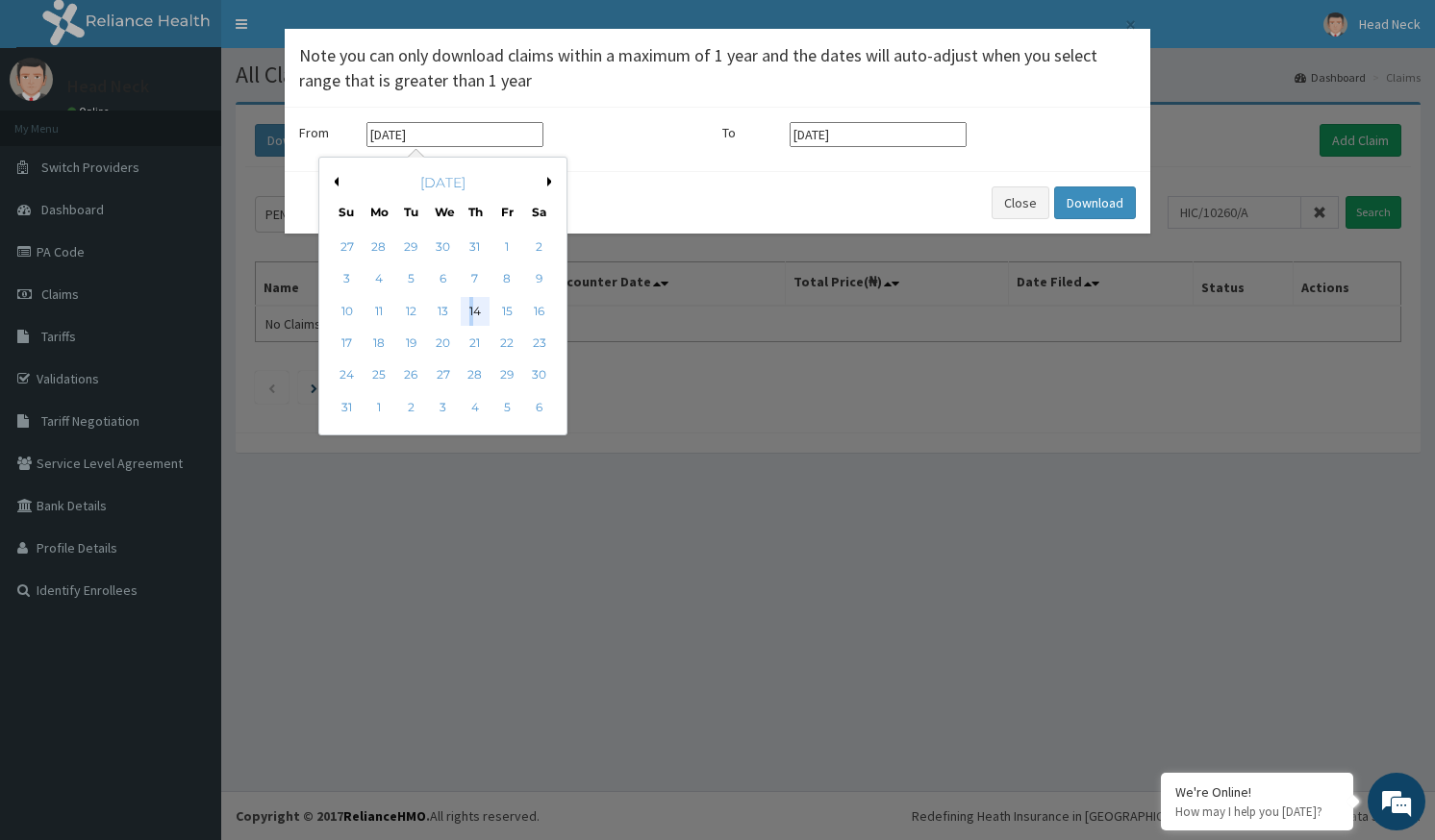
click at [470, 310] on div "14" at bounding box center [475, 311] width 29 height 29
click at [463, 144] on input "[DATE]" at bounding box center [455, 135] width 177 height 25
click at [497, 245] on div "1" at bounding box center [507, 248] width 29 height 29
type input "[DATE]"
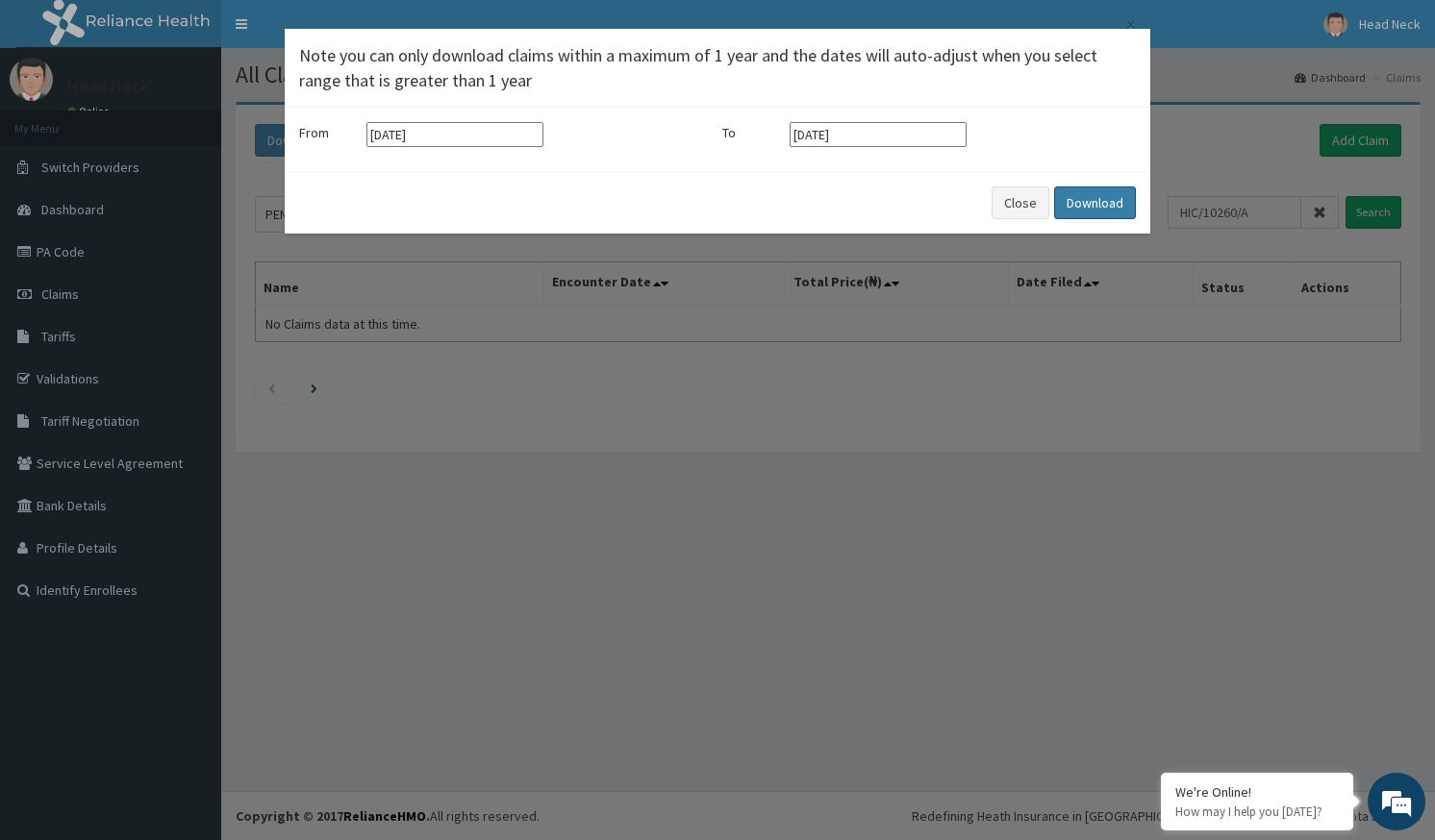
click at [1095, 196] on button "Download" at bounding box center [1095, 203] width 82 height 33
click at [1107, 196] on button "Download" at bounding box center [1095, 203] width 82 height 33
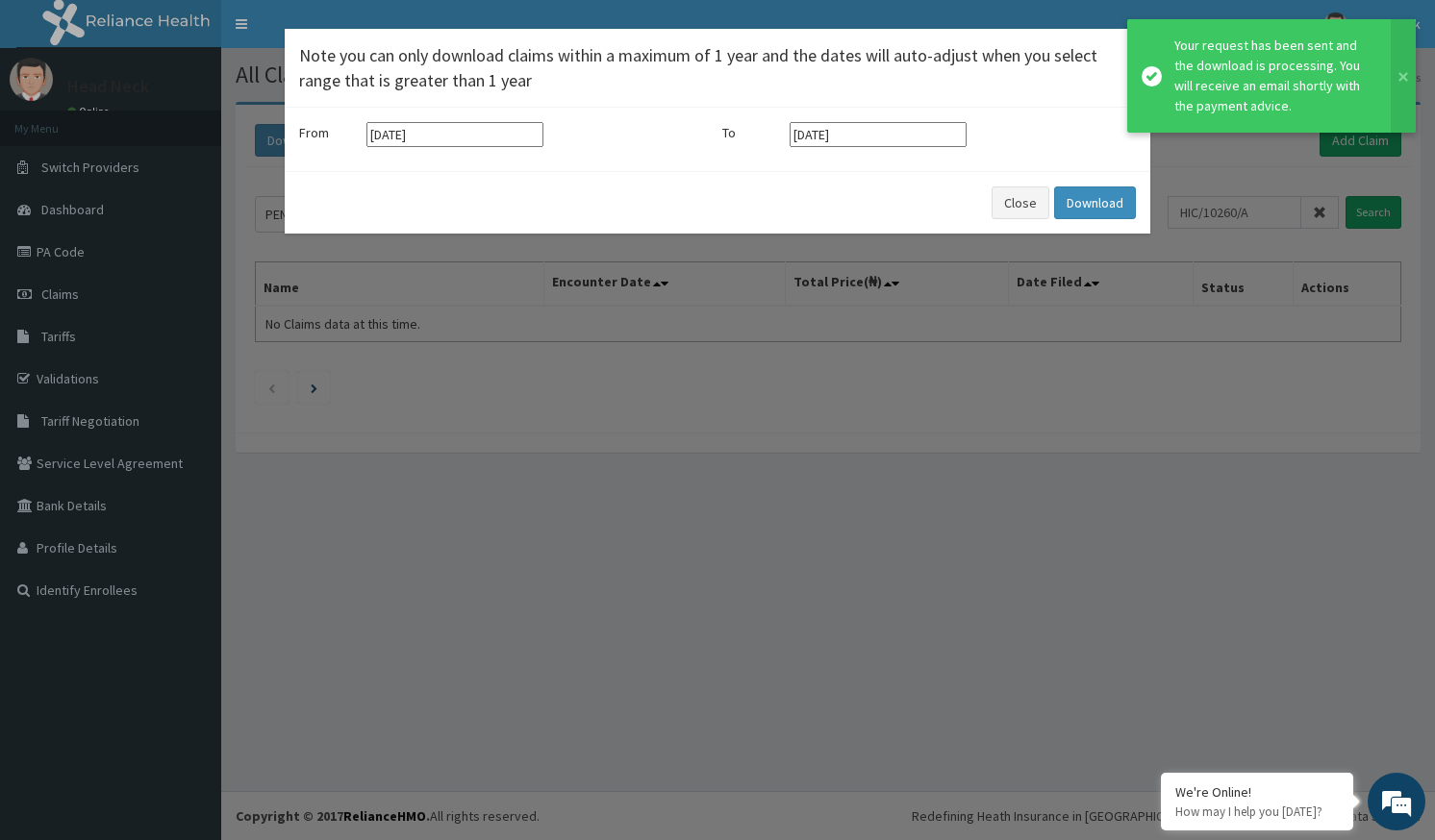
click at [1278, 90] on div "Your request has been sent and the download is processing. You will receive an …" at bounding box center [1274, 76] width 199 height 81
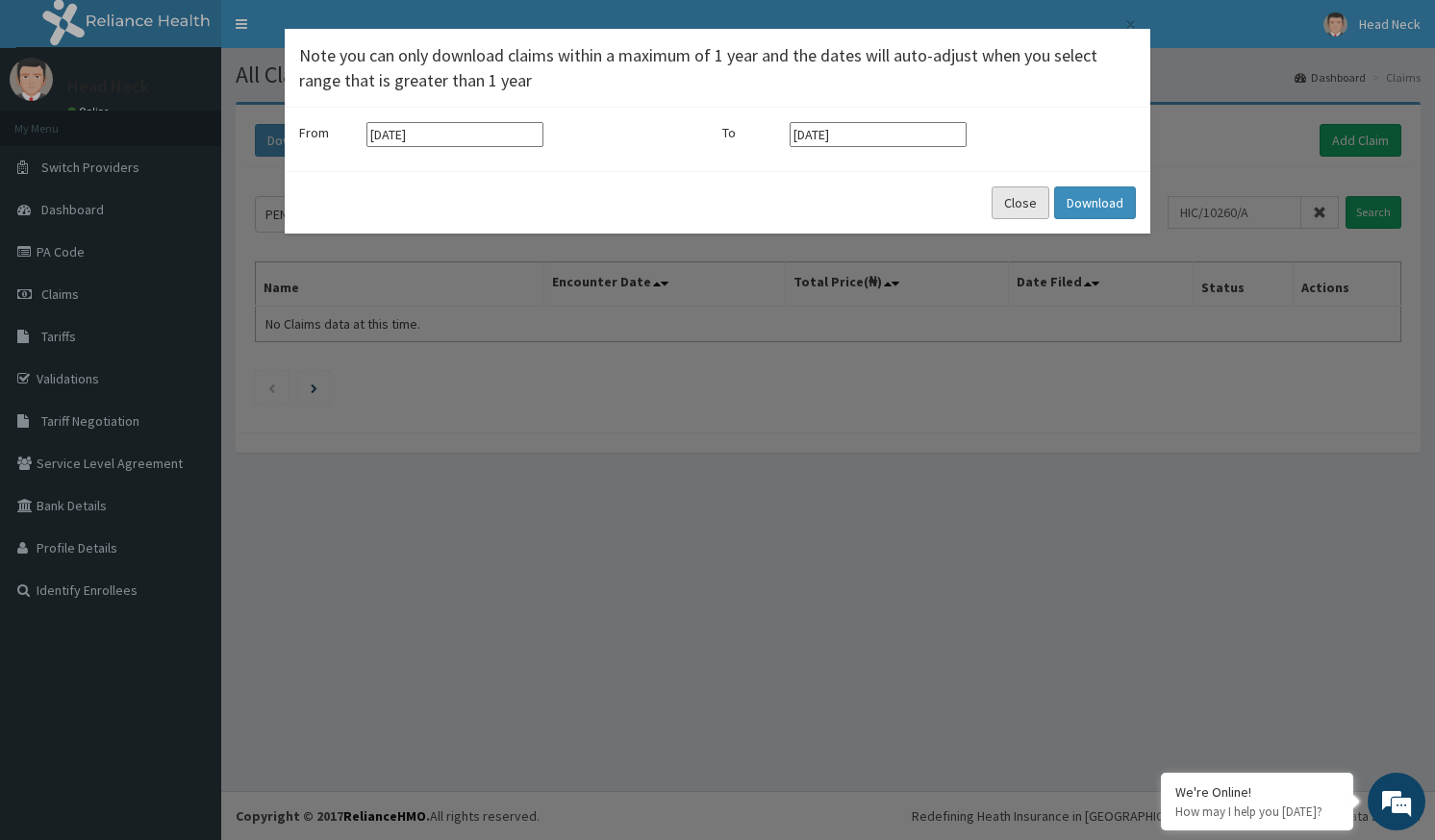
click at [1001, 202] on button "Close" at bounding box center [1021, 203] width 58 height 33
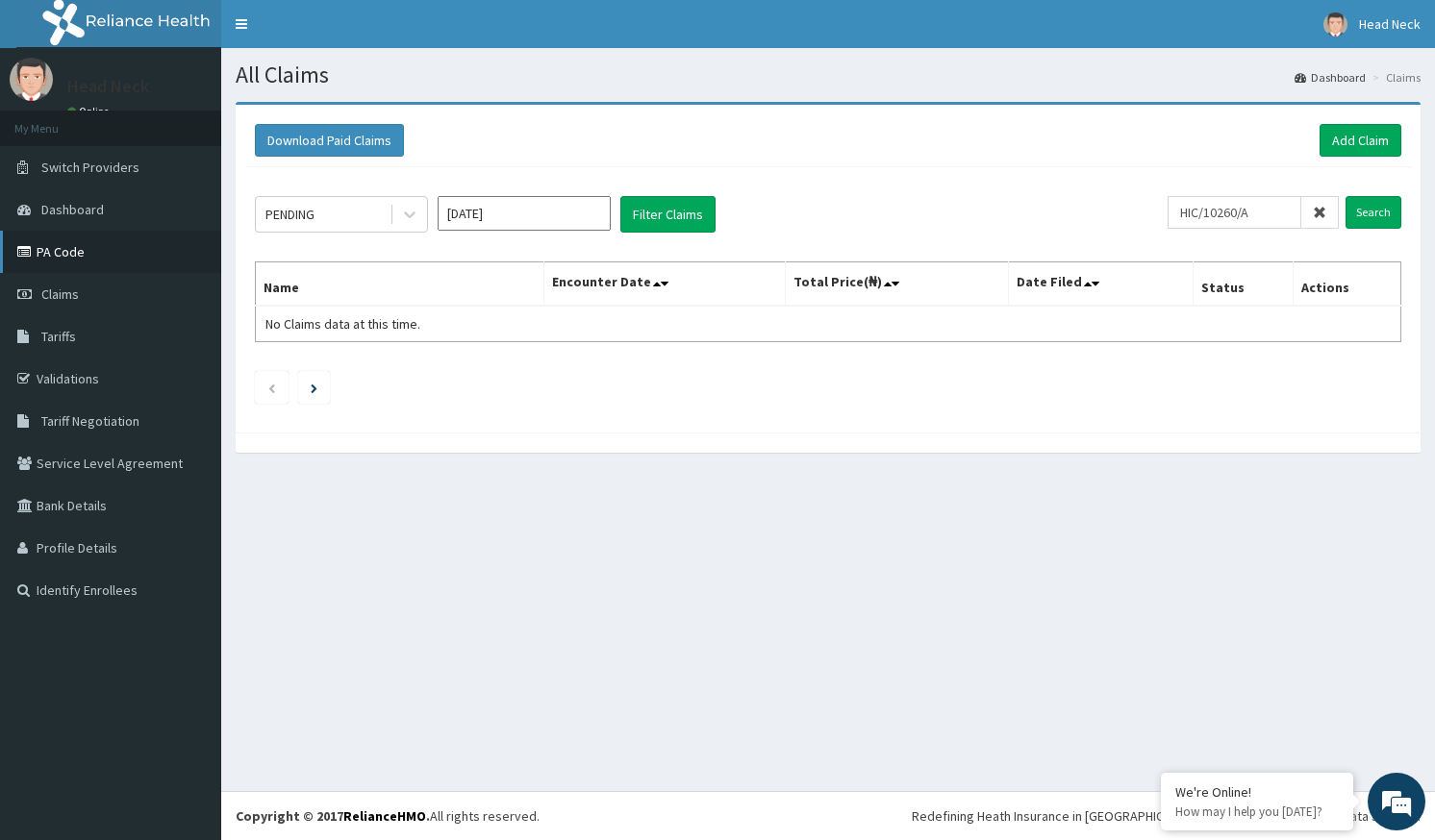
click at [59, 263] on link "PA Code" at bounding box center [111, 252] width 222 height 42
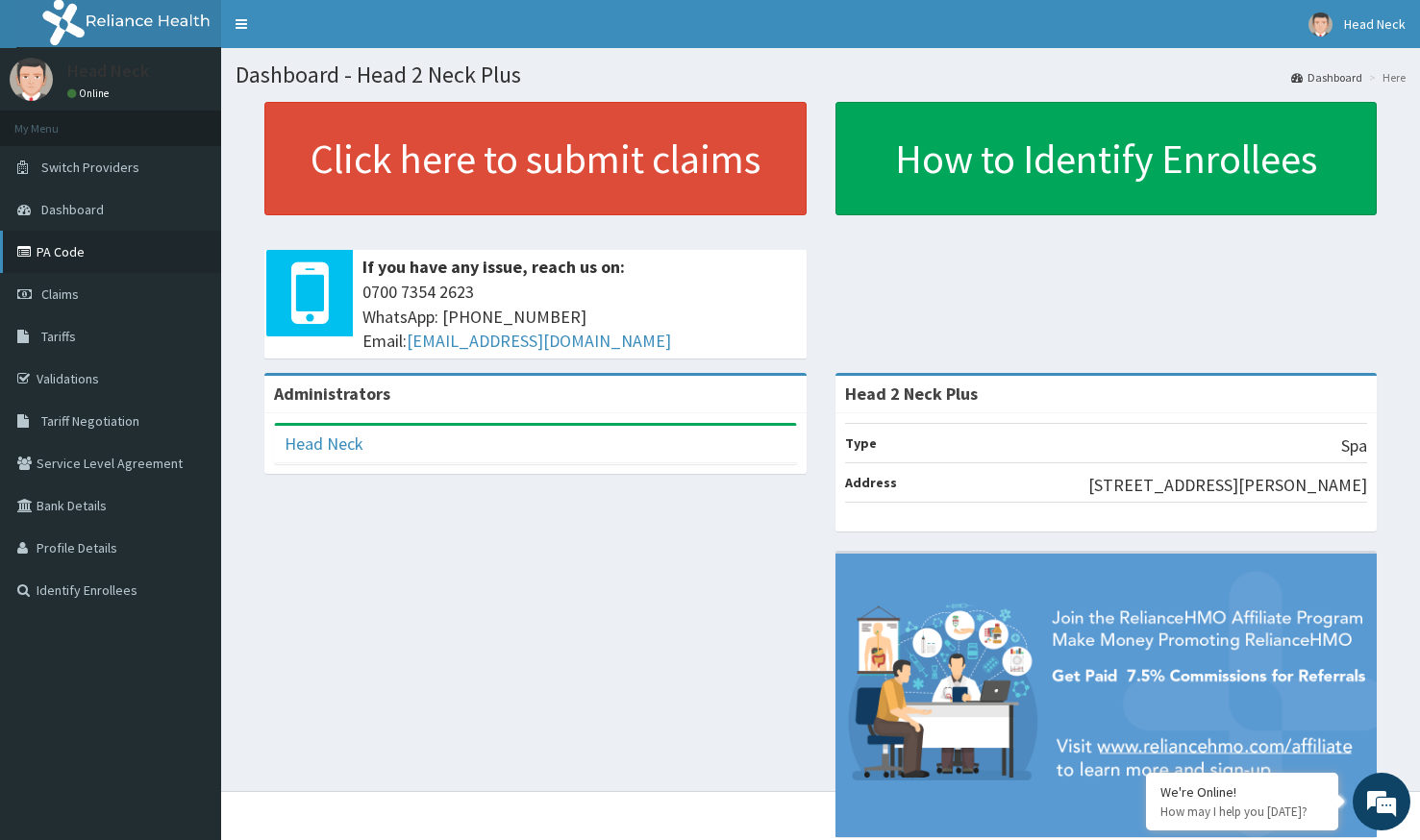
click at [48, 251] on link "PA Code" at bounding box center [111, 252] width 222 height 42
